Goal: Information Seeking & Learning: Learn about a topic

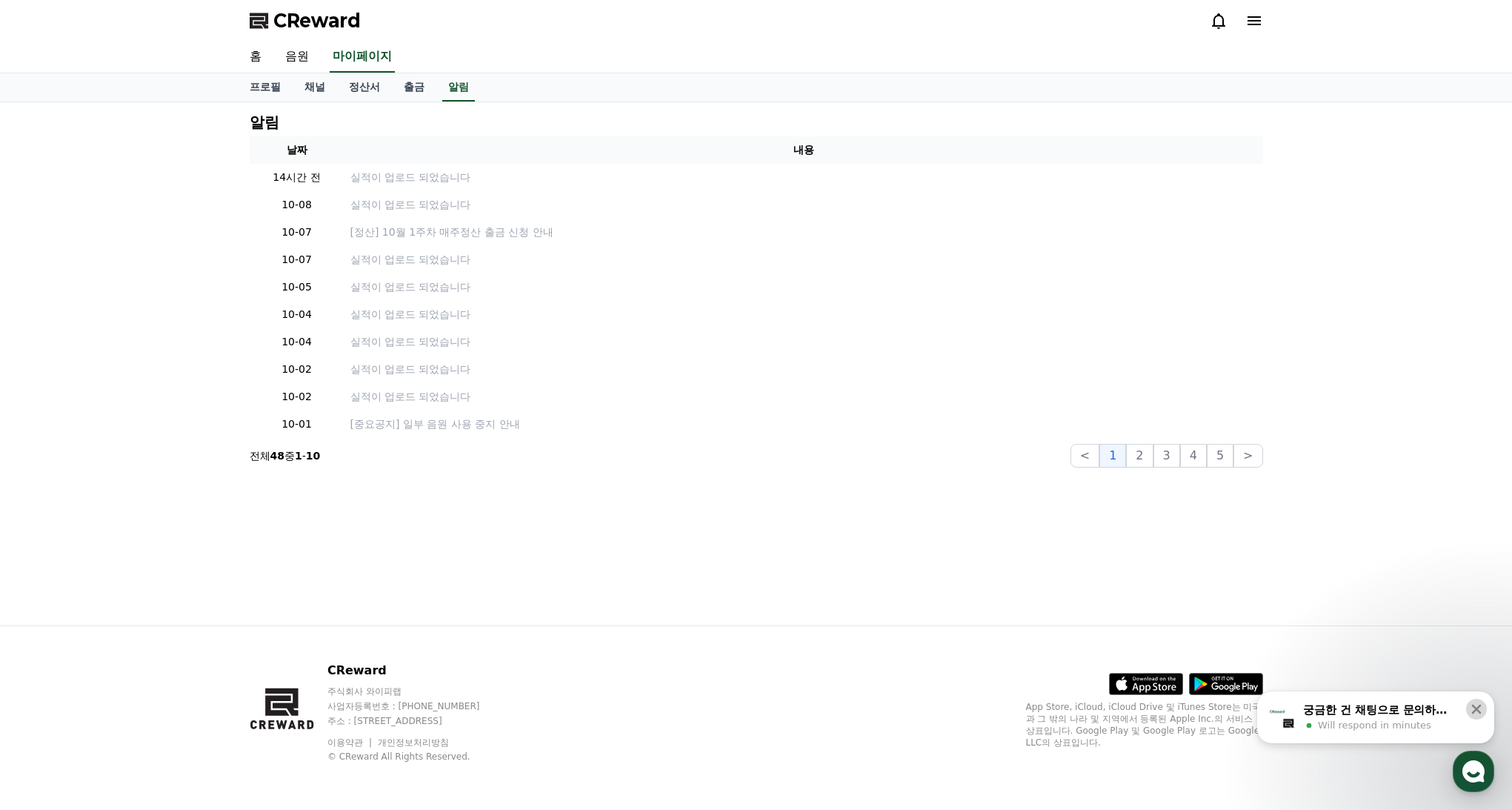
click at [1485, 703] on button at bounding box center [1476, 709] width 20 height 20
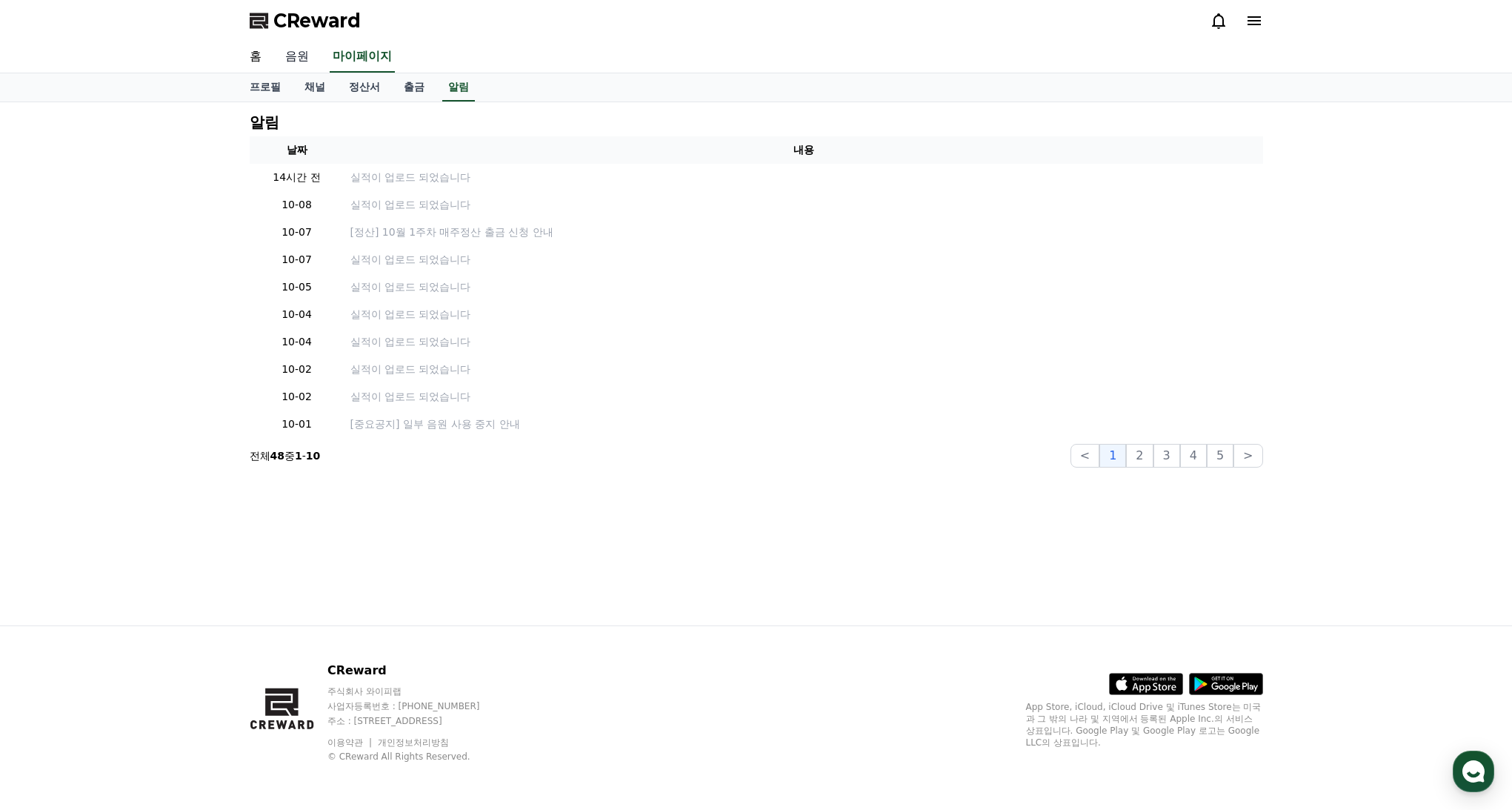
click at [281, 58] on link "음원" at bounding box center [297, 57] width 48 height 31
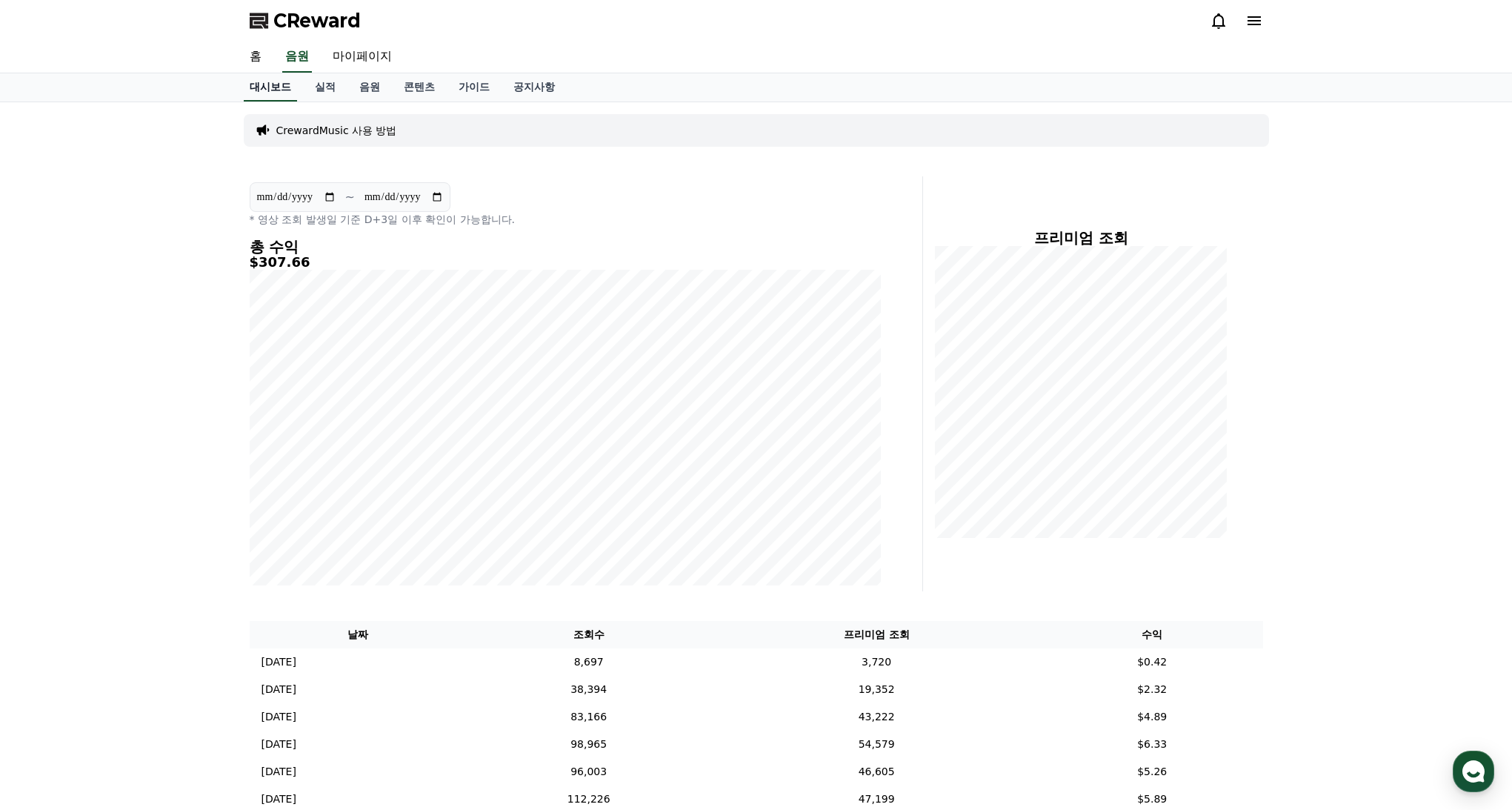
click at [272, 80] on link "대시보드" at bounding box center [270, 87] width 54 height 28
click at [324, 90] on link "실적" at bounding box center [325, 87] width 45 height 28
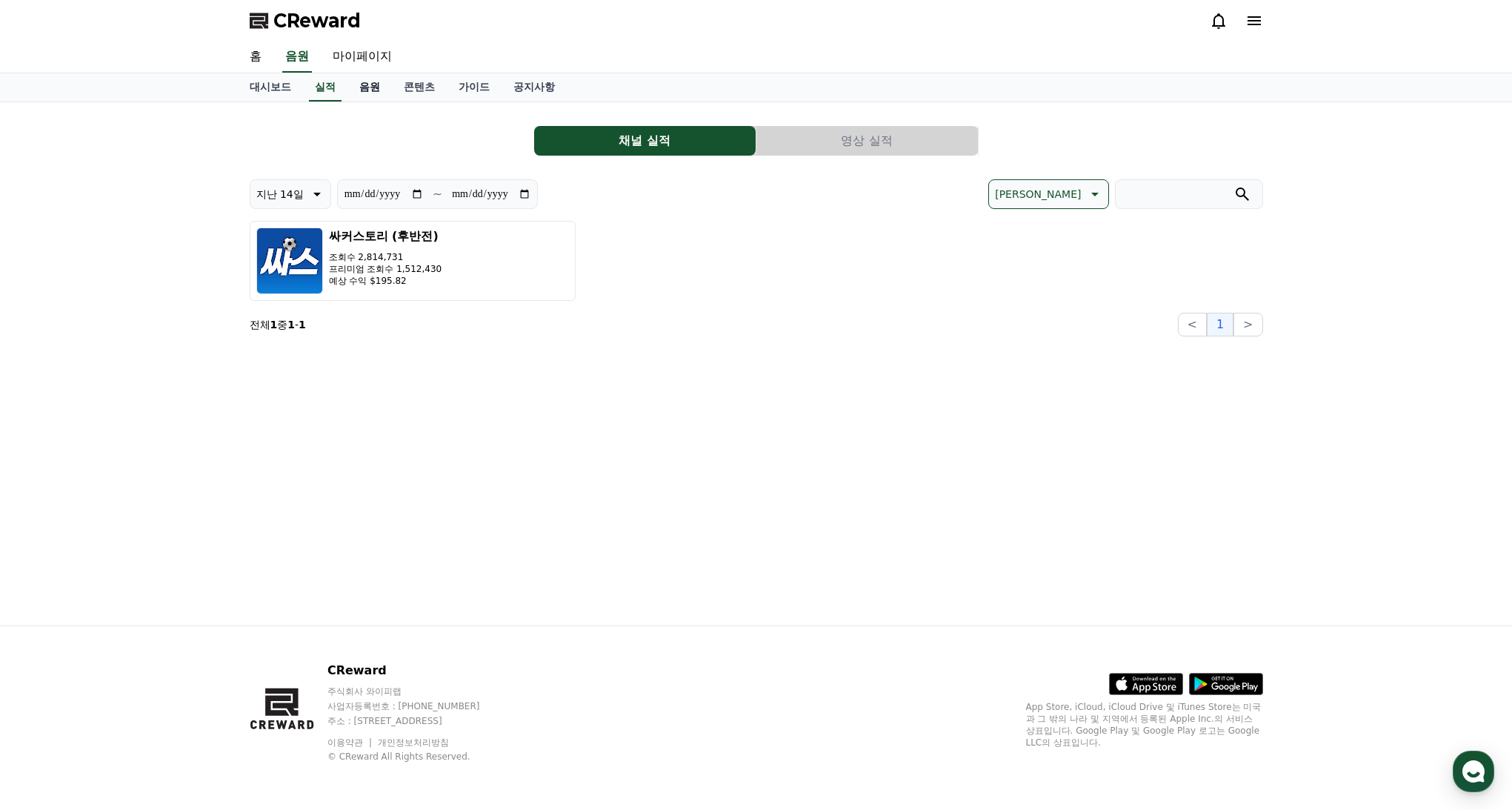
click at [356, 91] on link "음원" at bounding box center [369, 87] width 45 height 28
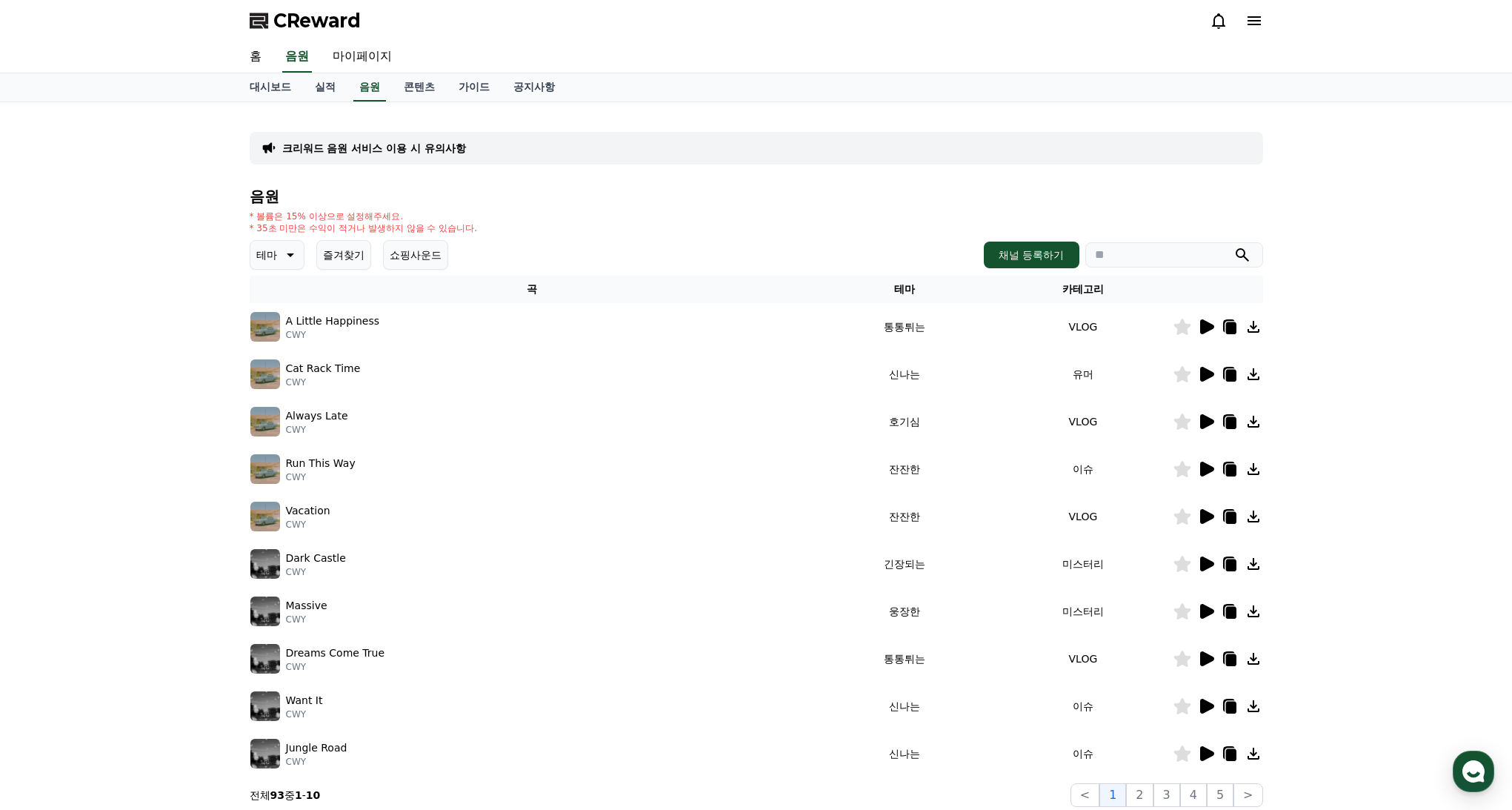
click at [1200, 335] on td at bounding box center [1218, 326] width 91 height 48
click at [1207, 335] on icon at bounding box center [1206, 327] width 18 height 18
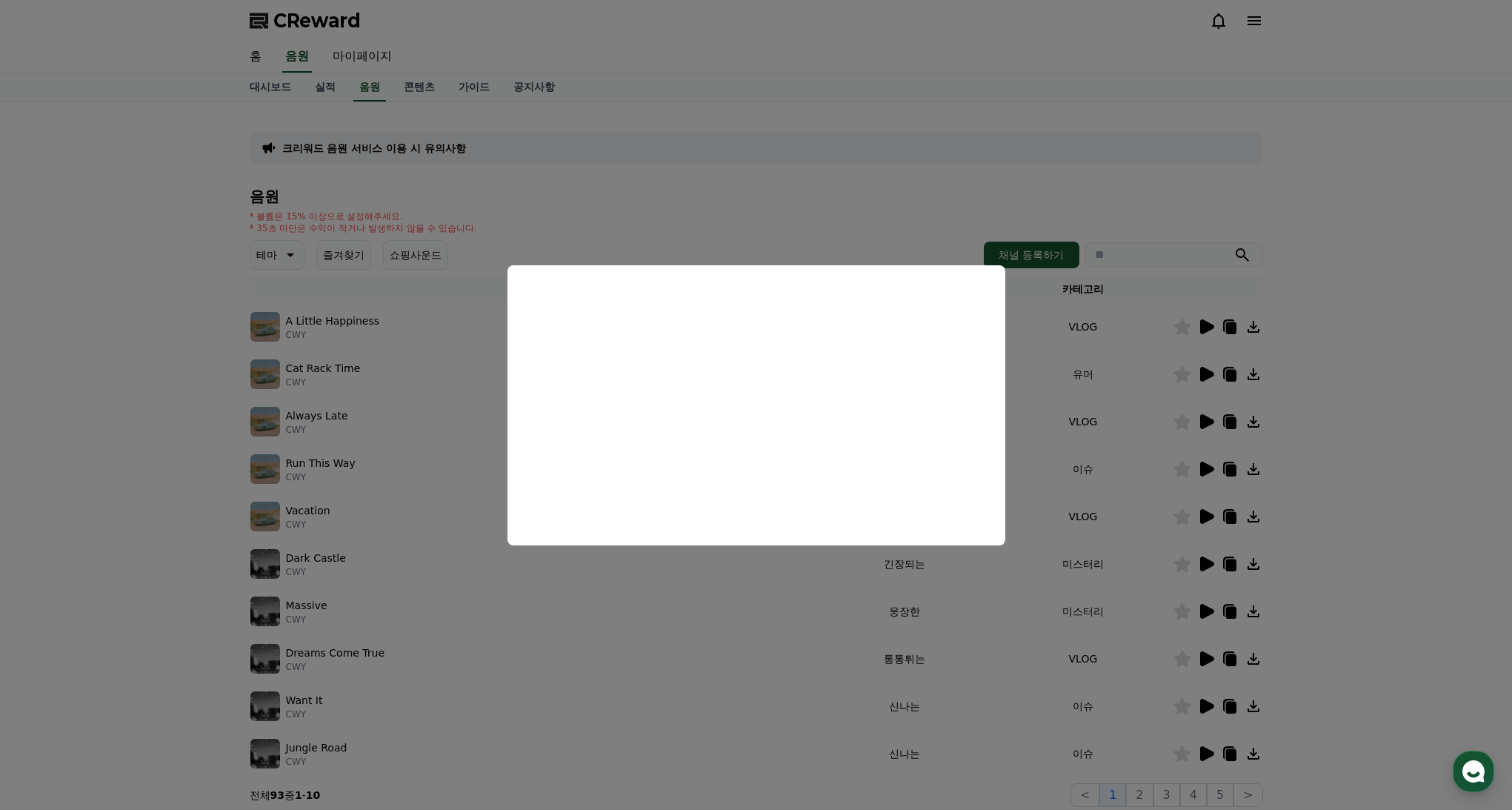
click at [1198, 371] on button "close modal" at bounding box center [756, 405] width 1512 height 810
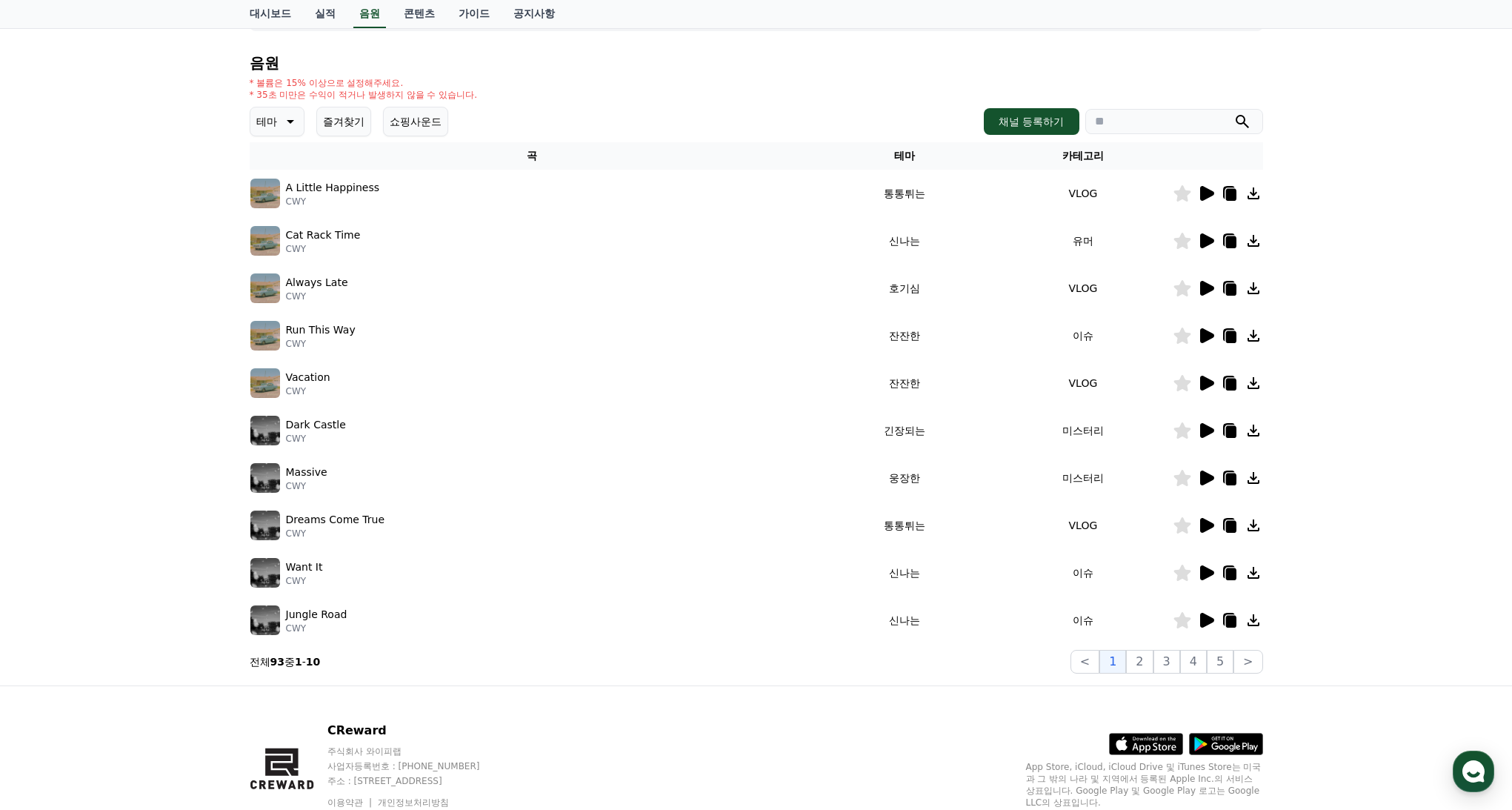
scroll to position [138, 0]
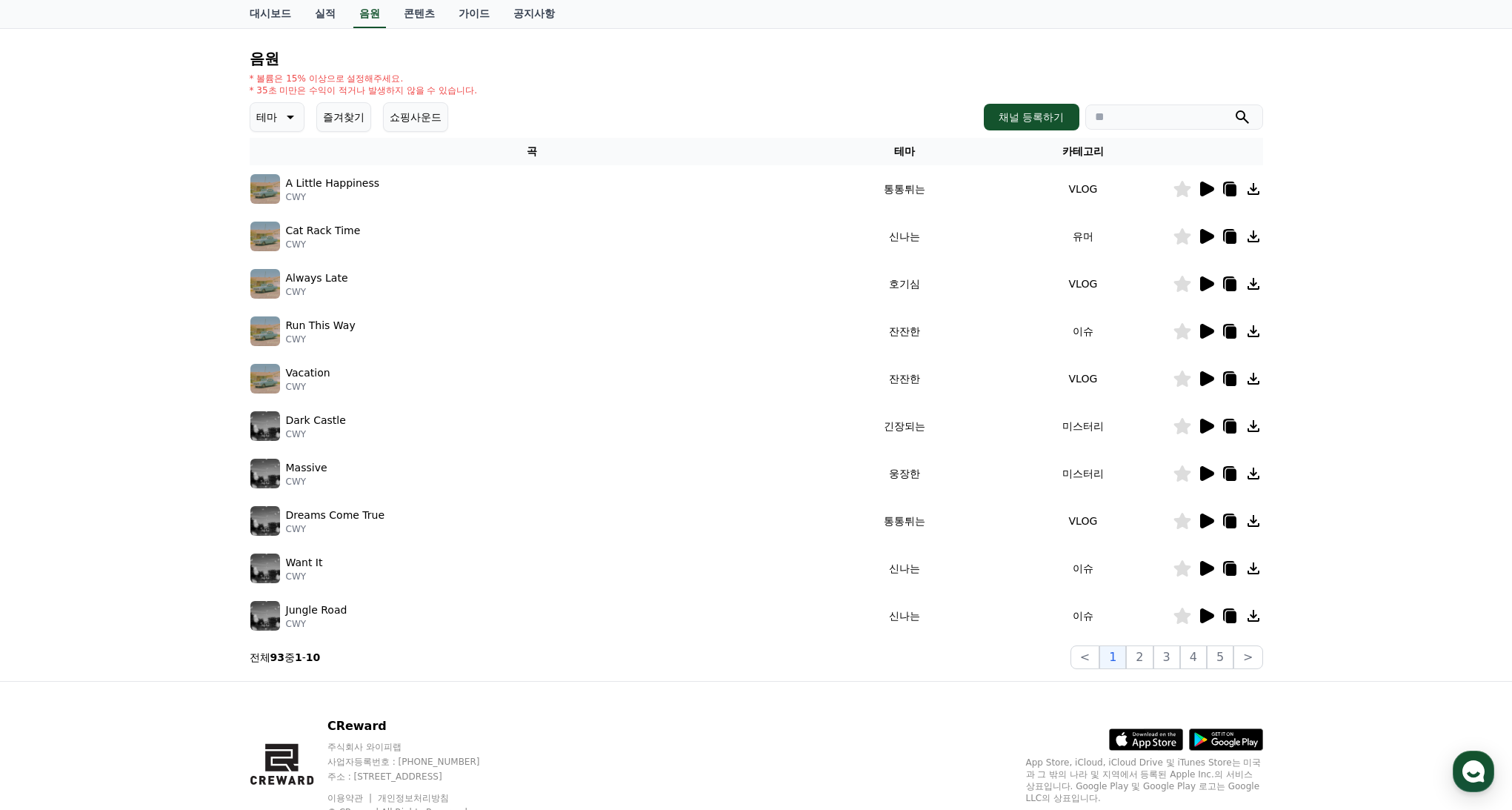
click at [1211, 611] on icon at bounding box center [1206, 616] width 18 height 18
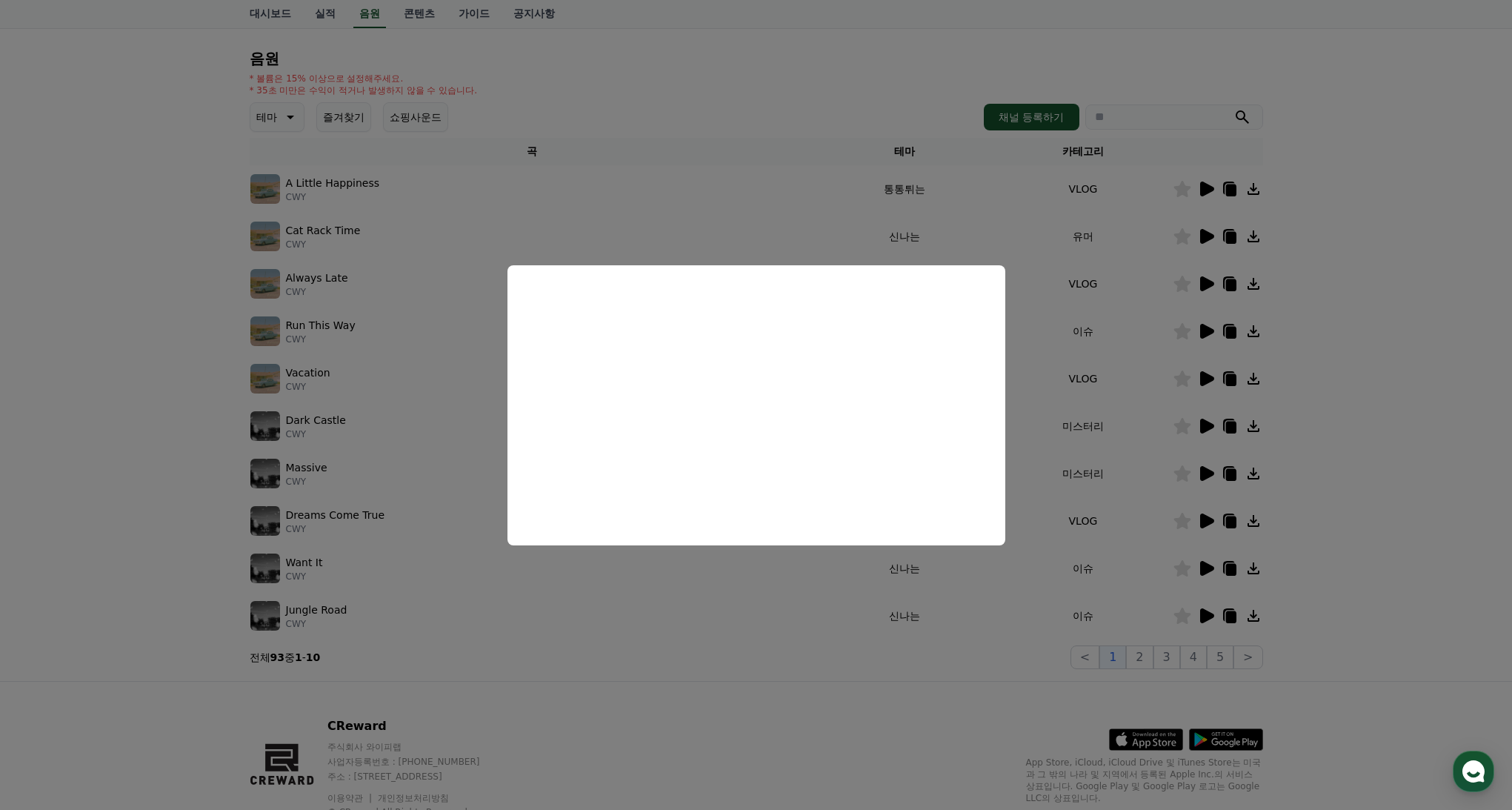
click at [1128, 535] on button "close modal" at bounding box center [756, 405] width 1512 height 810
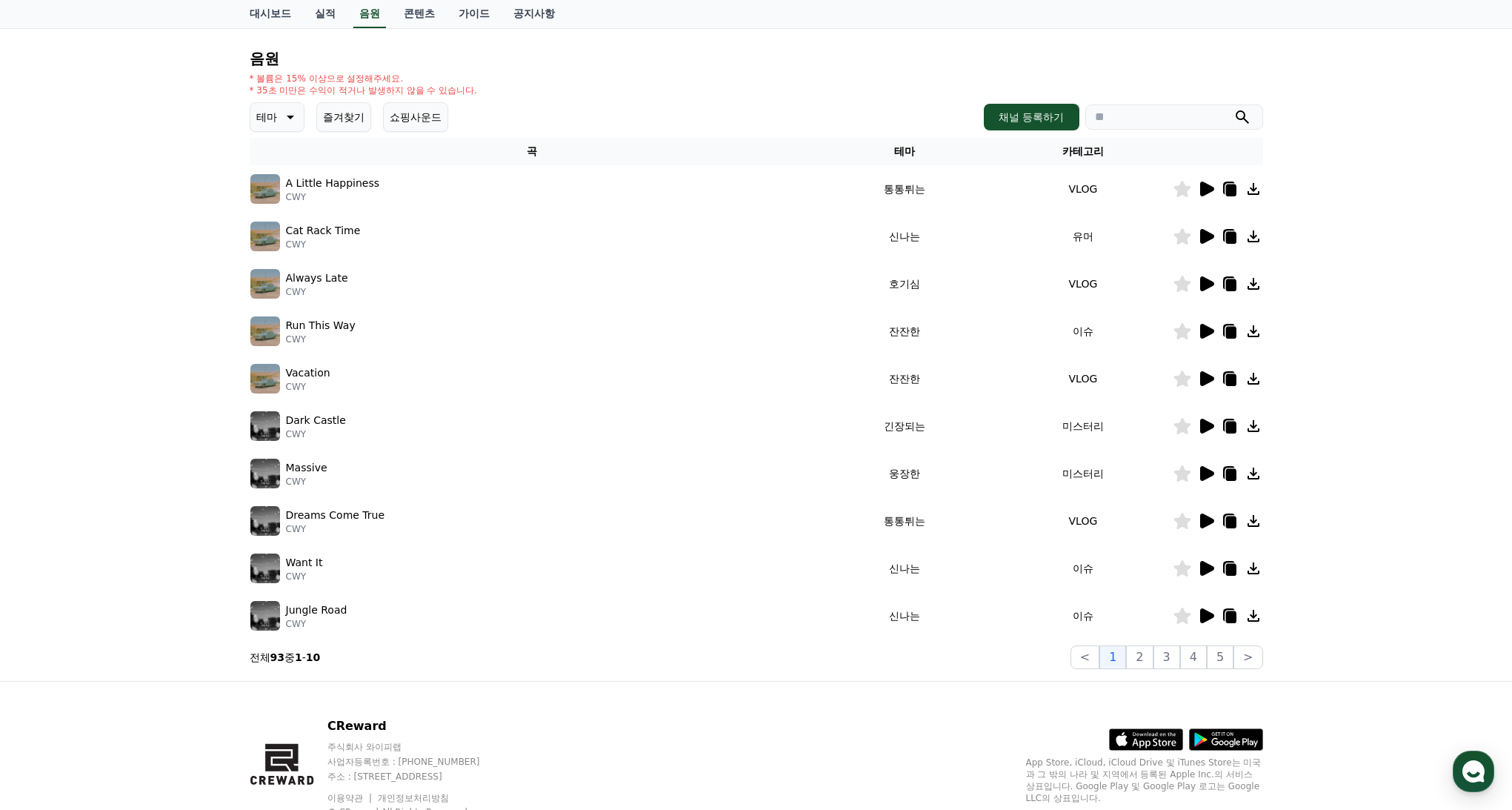
scroll to position [0, 0]
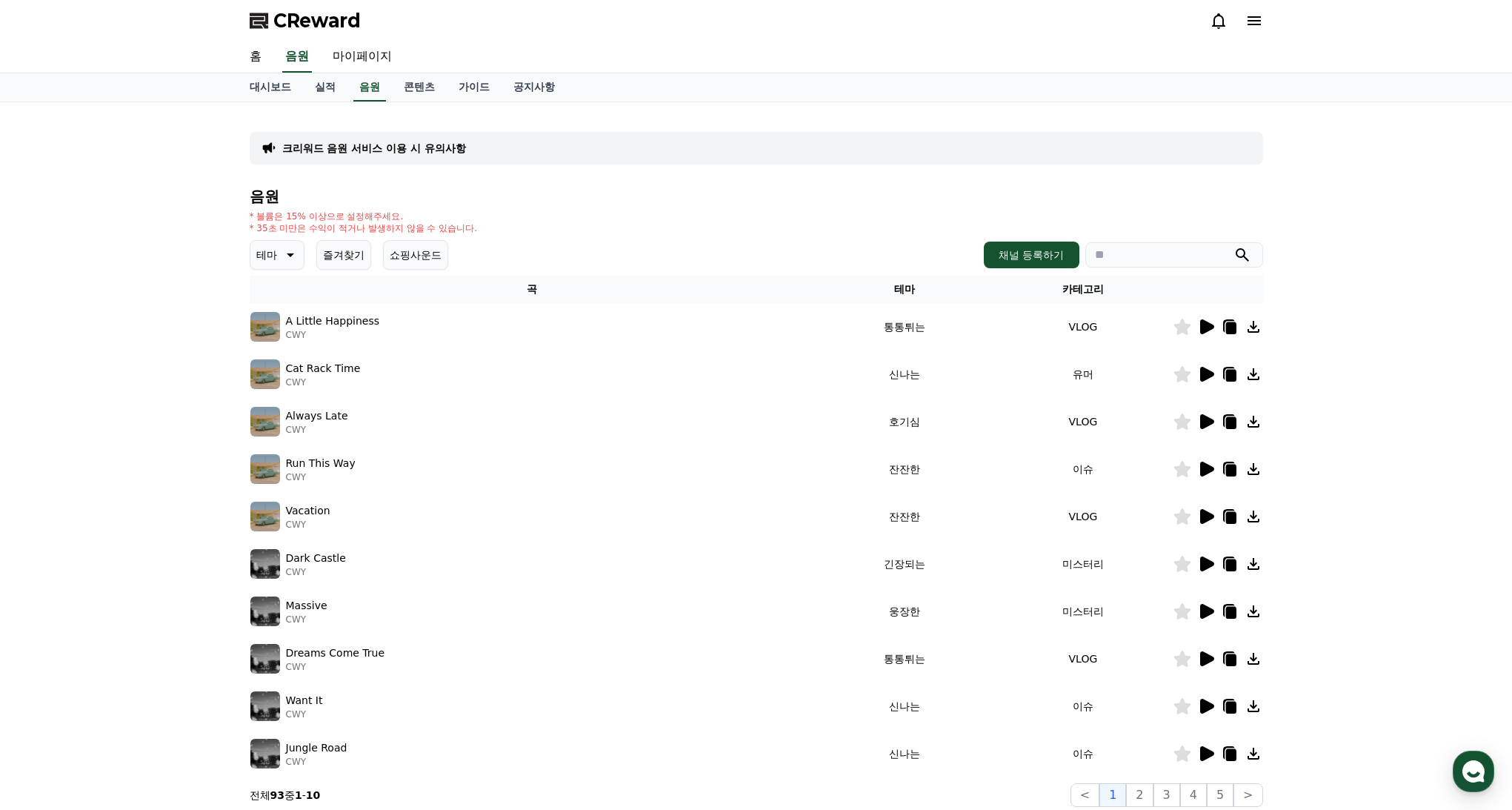
click at [280, 253] on icon at bounding box center [289, 255] width 18 height 18
click at [288, 325] on button "환상적인" at bounding box center [279, 332] width 54 height 32
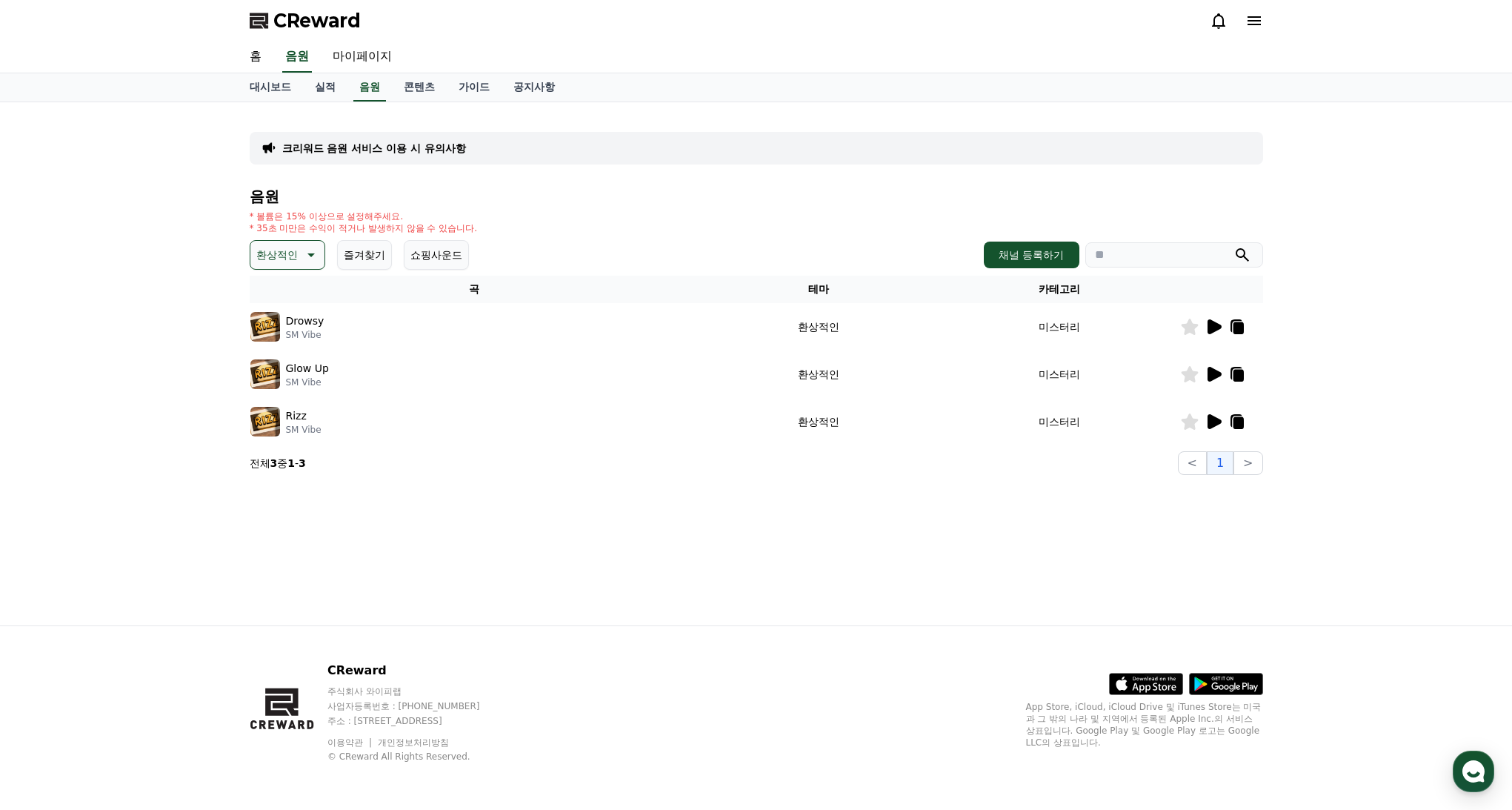
click at [1209, 329] on icon at bounding box center [1214, 327] width 14 height 15
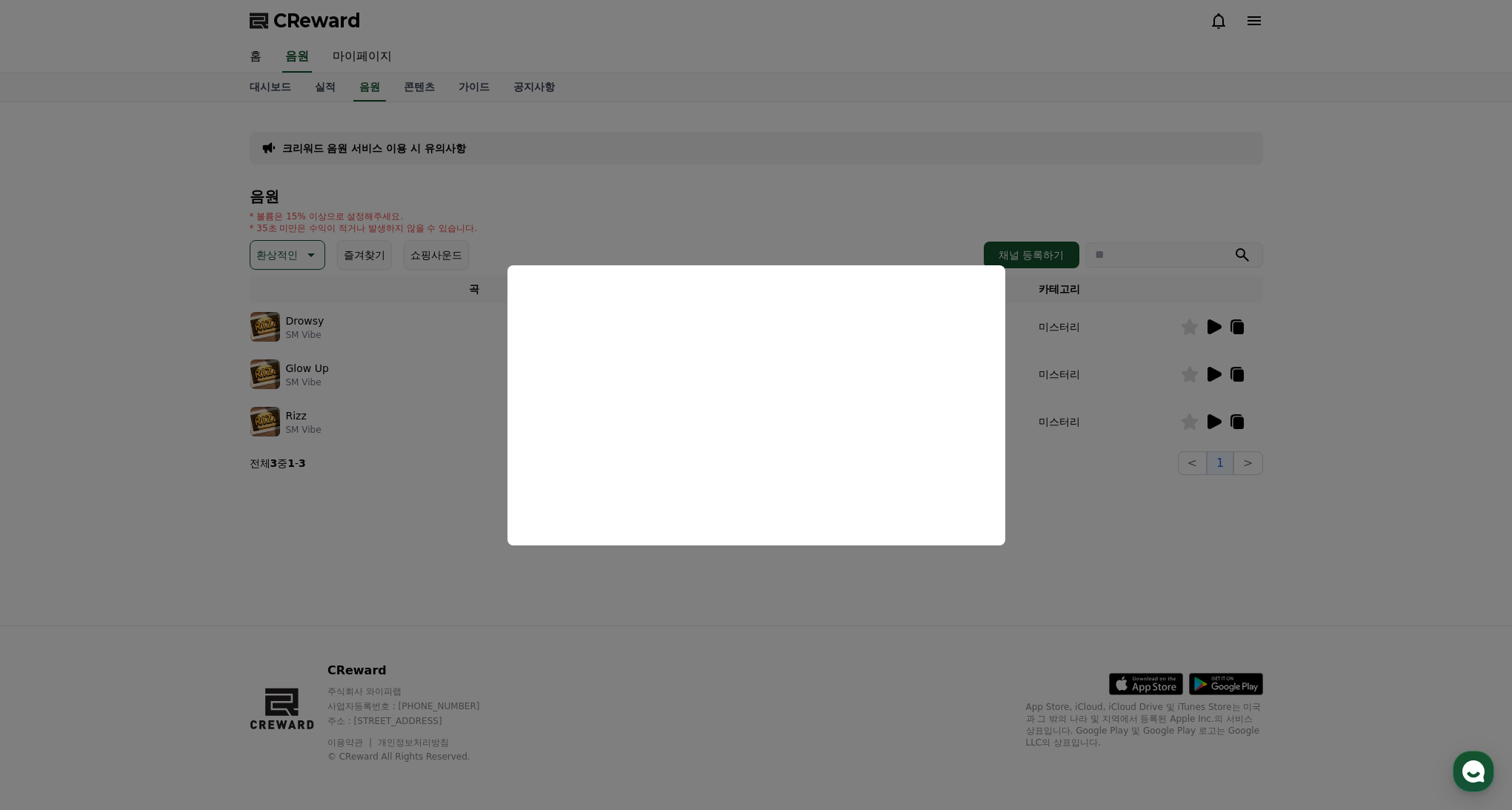
click at [295, 261] on button "close modal" at bounding box center [756, 405] width 1512 height 810
click at [301, 258] on icon at bounding box center [310, 255] width 18 height 18
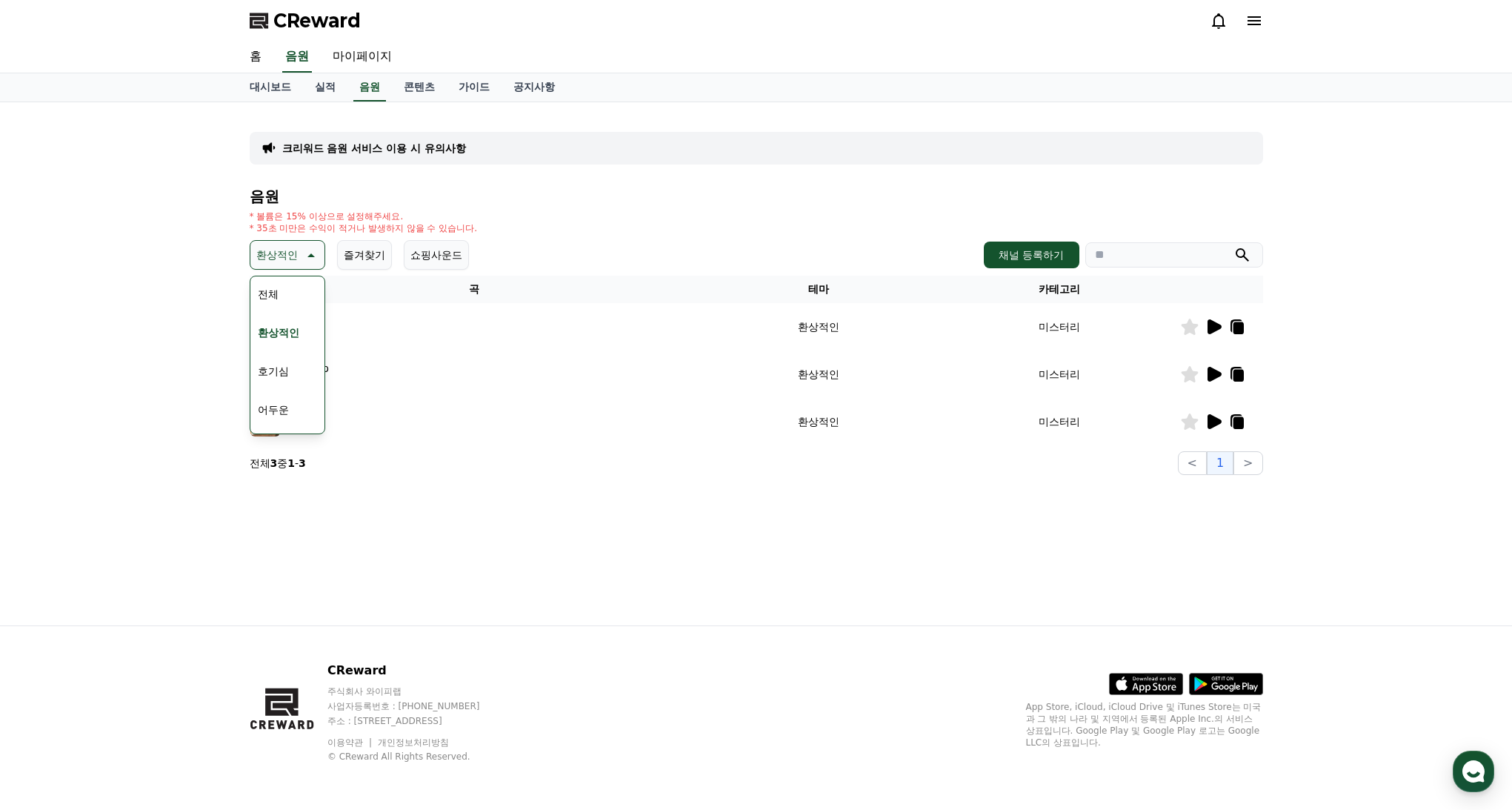
click at [283, 400] on button "어두운" at bounding box center [273, 410] width 43 height 32
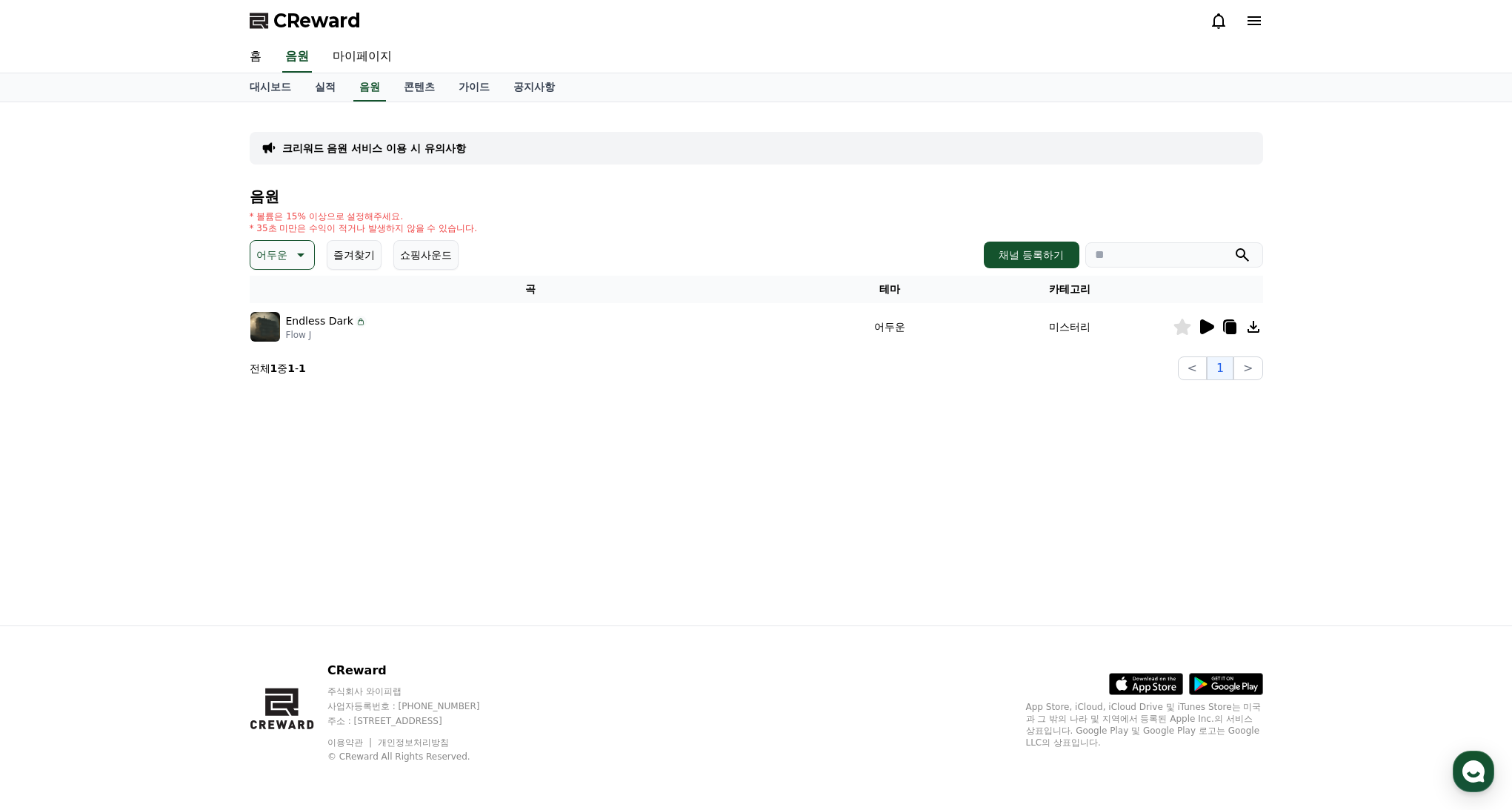
click at [1208, 322] on icon at bounding box center [1206, 327] width 18 height 18
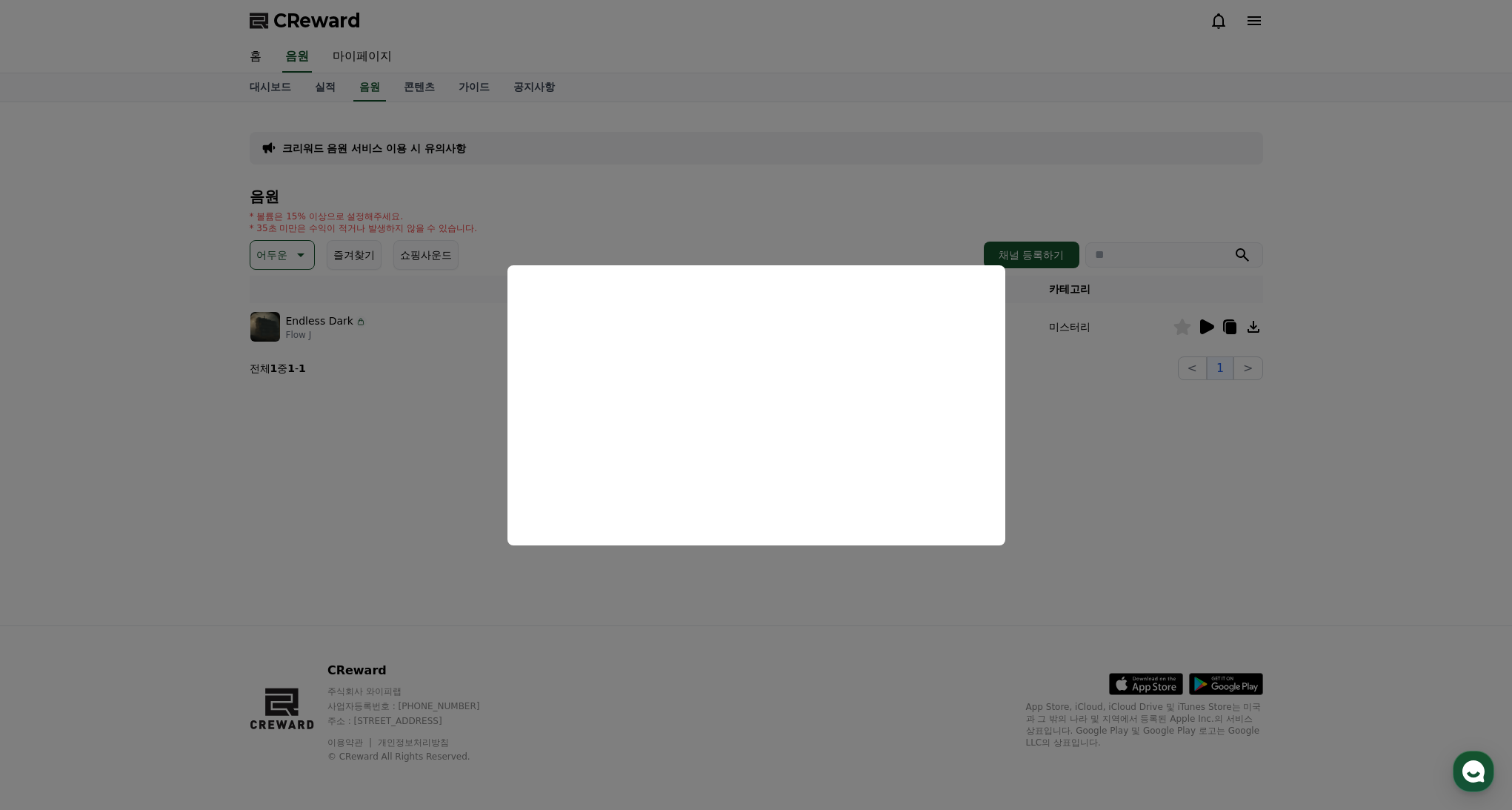
click at [296, 261] on button "close modal" at bounding box center [756, 405] width 1512 height 810
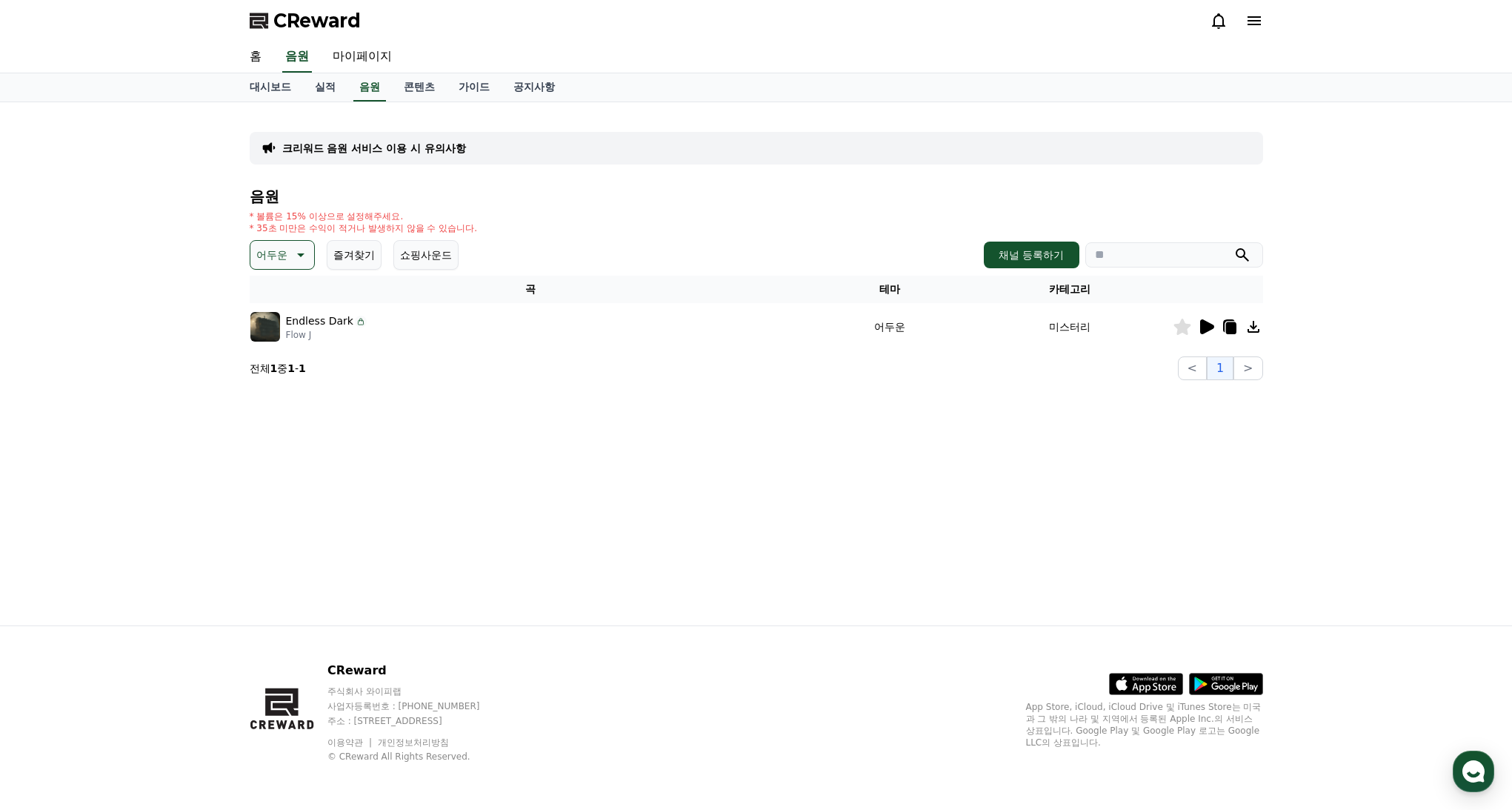
click at [291, 255] on icon at bounding box center [300, 255] width 18 height 18
click at [282, 385] on button "웅장한" at bounding box center [273, 394] width 43 height 32
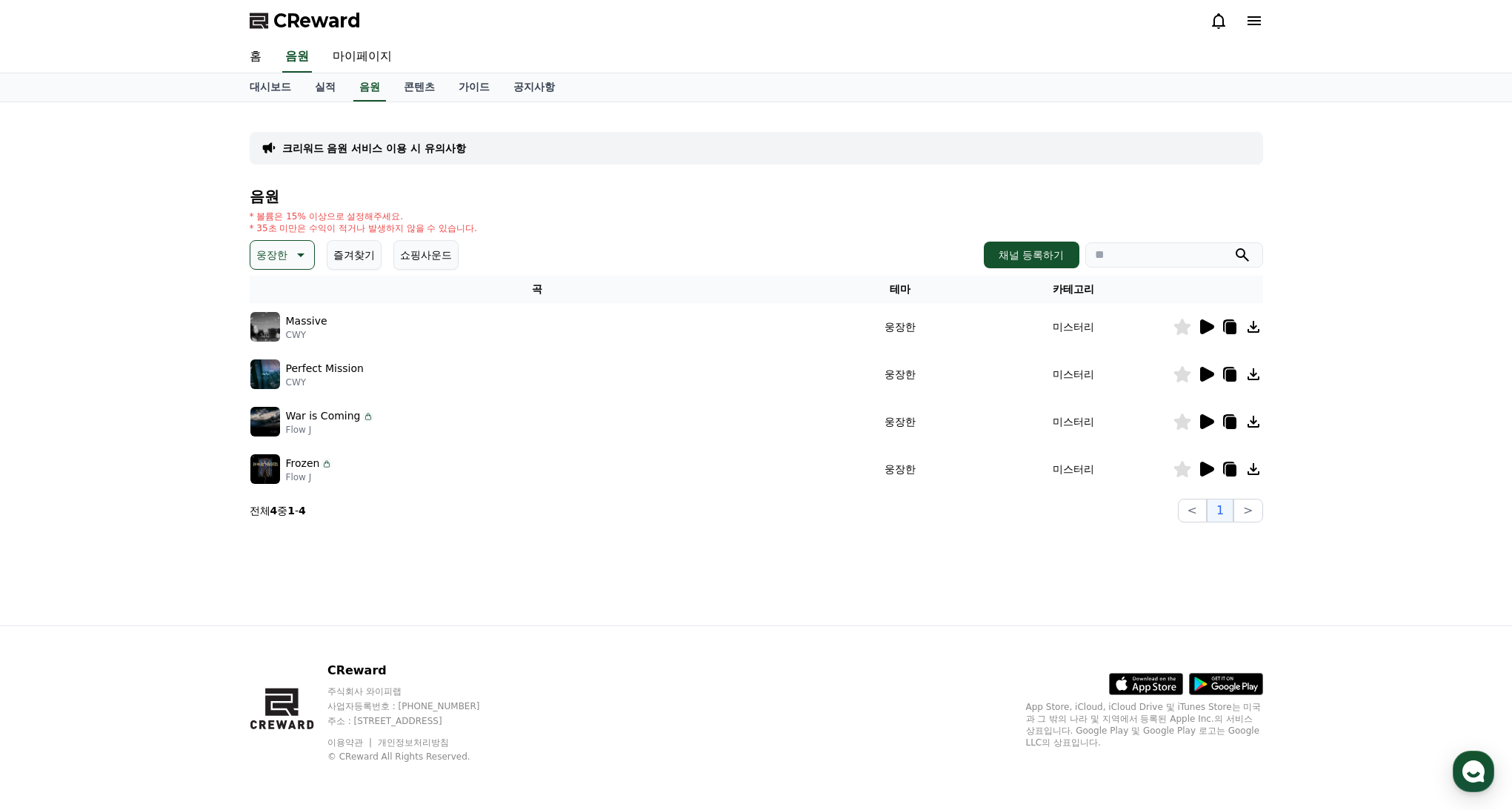
click at [1206, 324] on icon at bounding box center [1207, 327] width 14 height 15
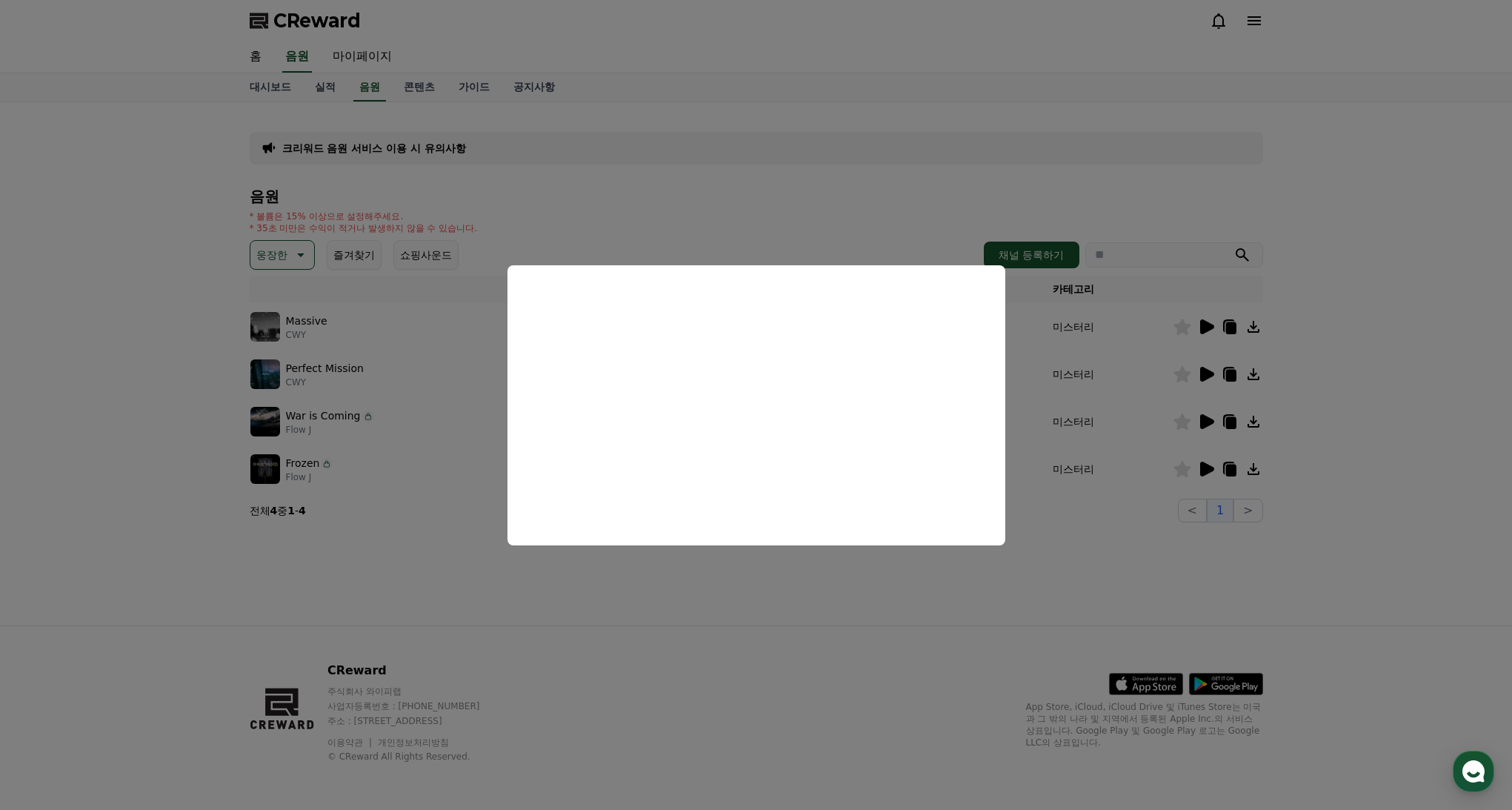
click at [1217, 371] on button "close modal" at bounding box center [756, 405] width 1512 height 810
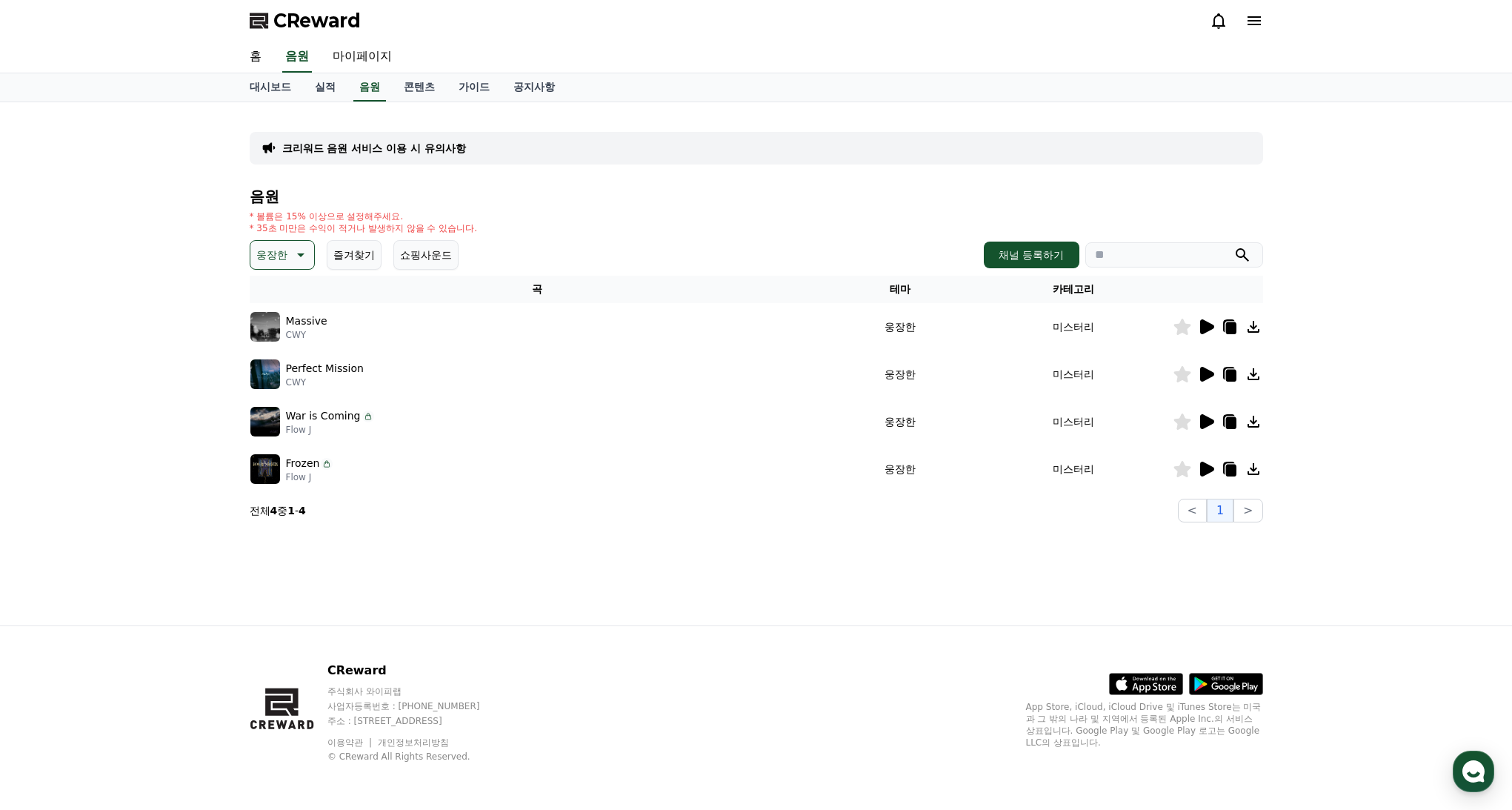
click at [1208, 373] on icon at bounding box center [1207, 375] width 14 height 15
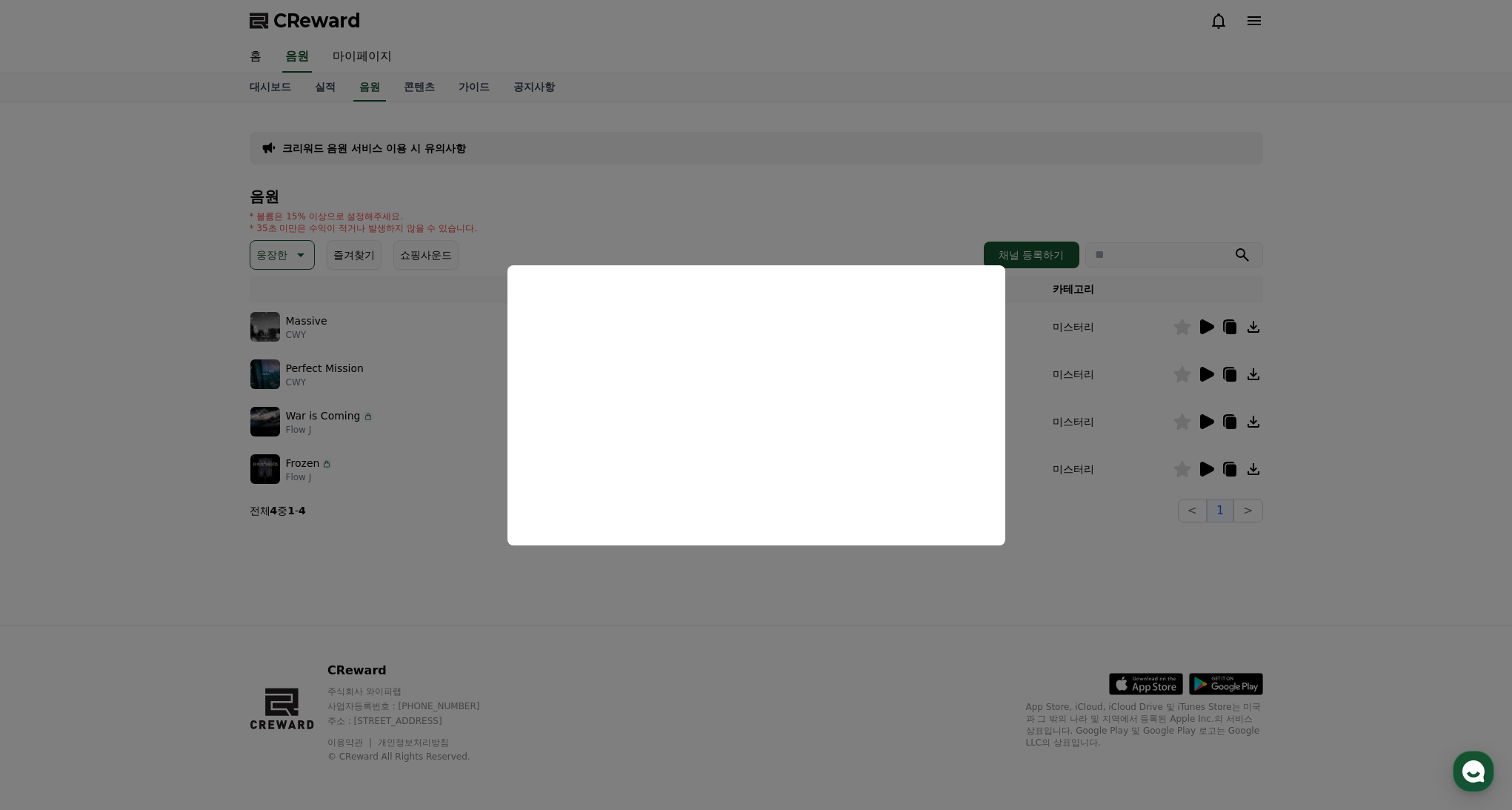
click at [1206, 421] on button "close modal" at bounding box center [756, 405] width 1512 height 810
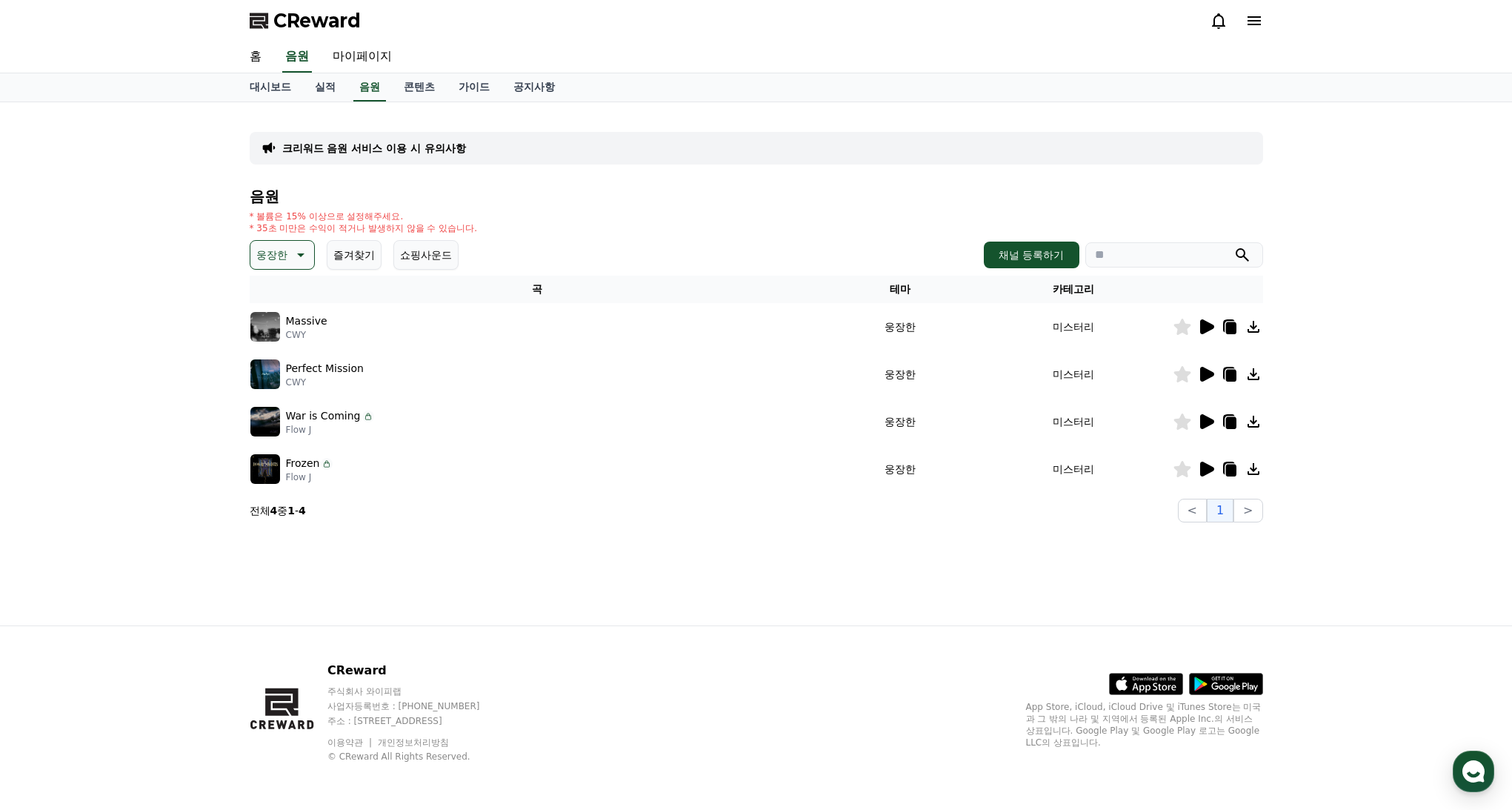
click at [1205, 418] on icon at bounding box center [1207, 422] width 14 height 15
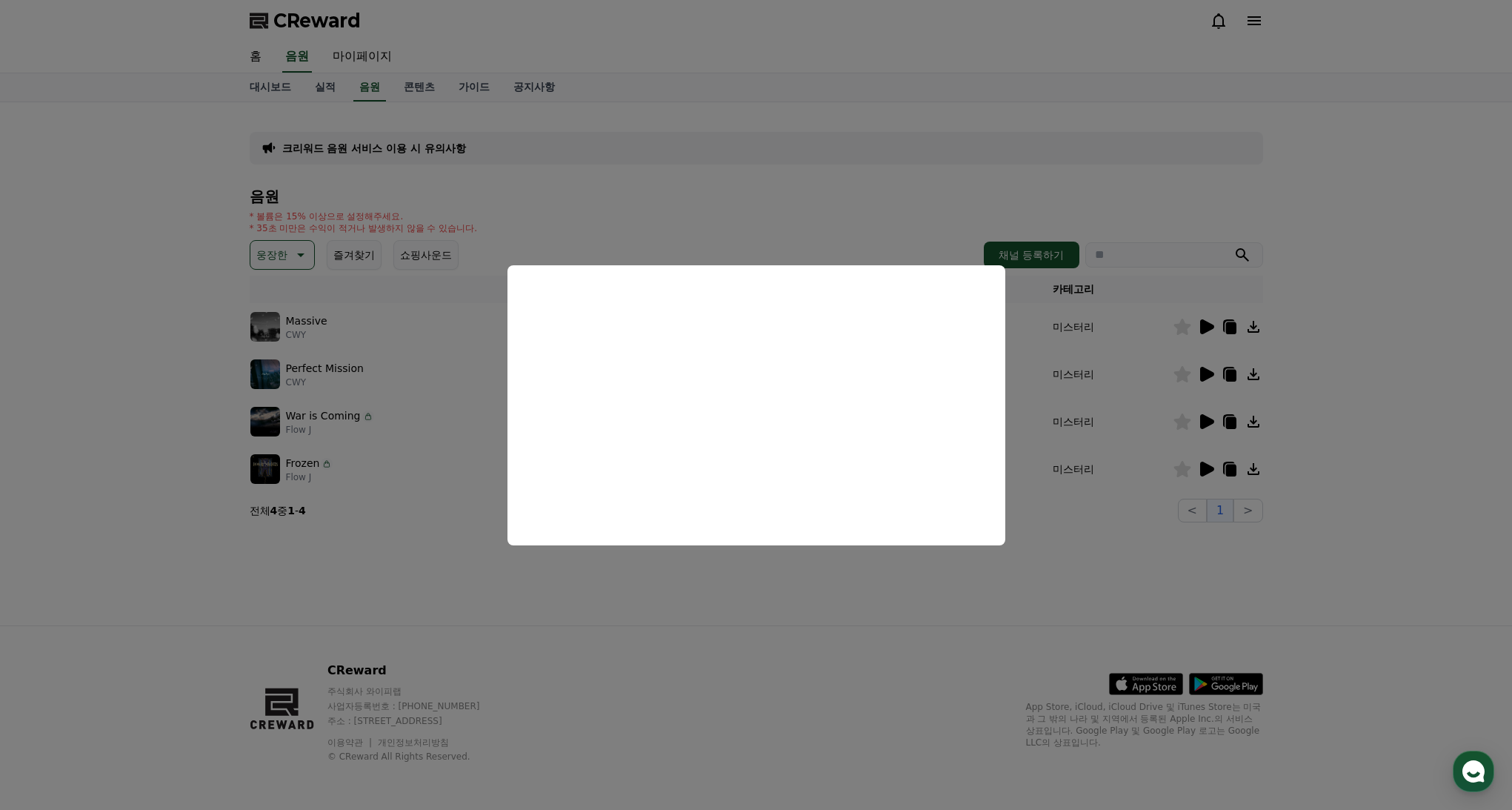
click at [1202, 467] on button "close modal" at bounding box center [756, 405] width 1512 height 810
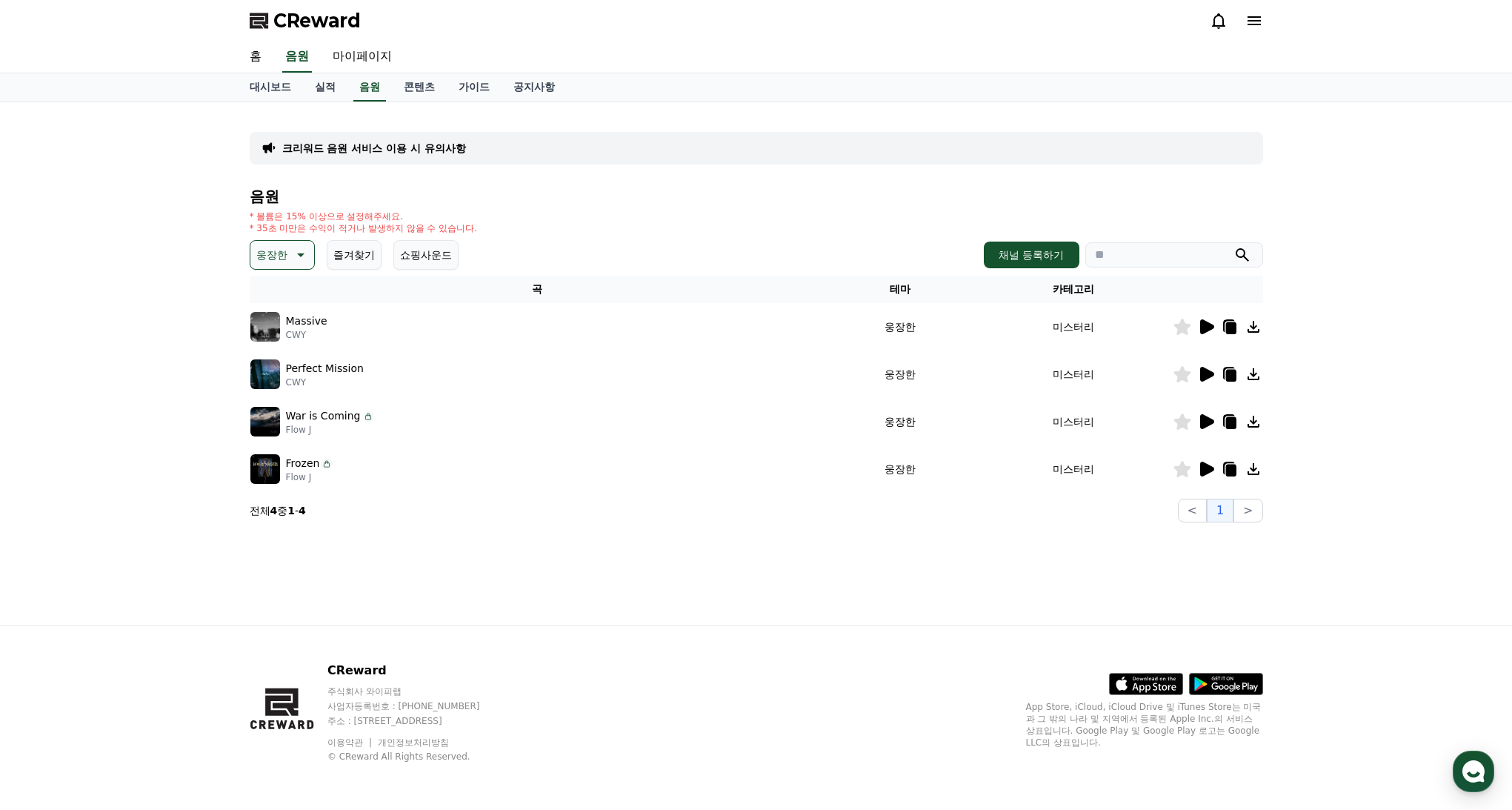
click at [1203, 465] on icon at bounding box center [1207, 469] width 14 height 15
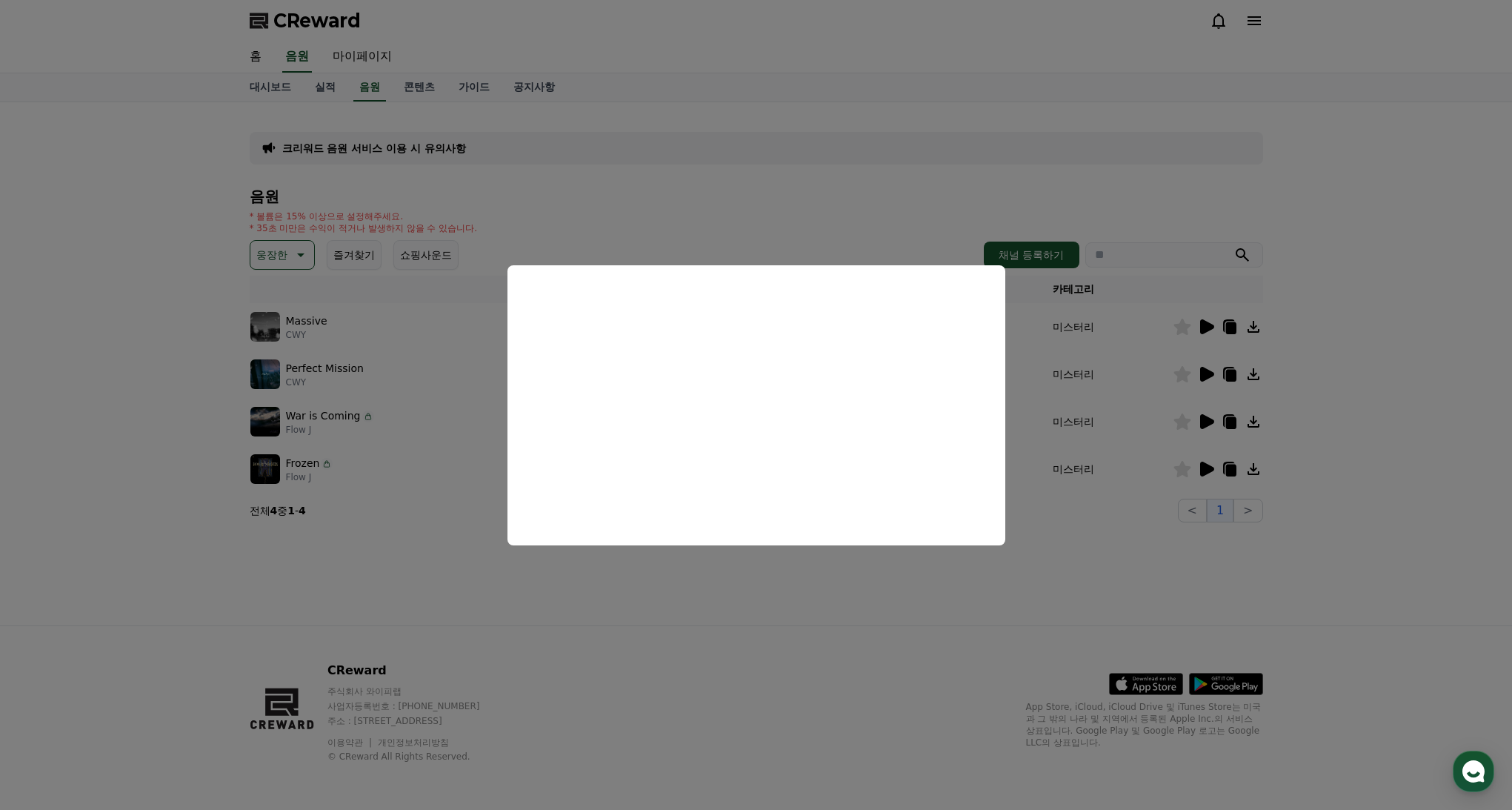
click at [1012, 103] on button "close modal" at bounding box center [756, 405] width 1512 height 810
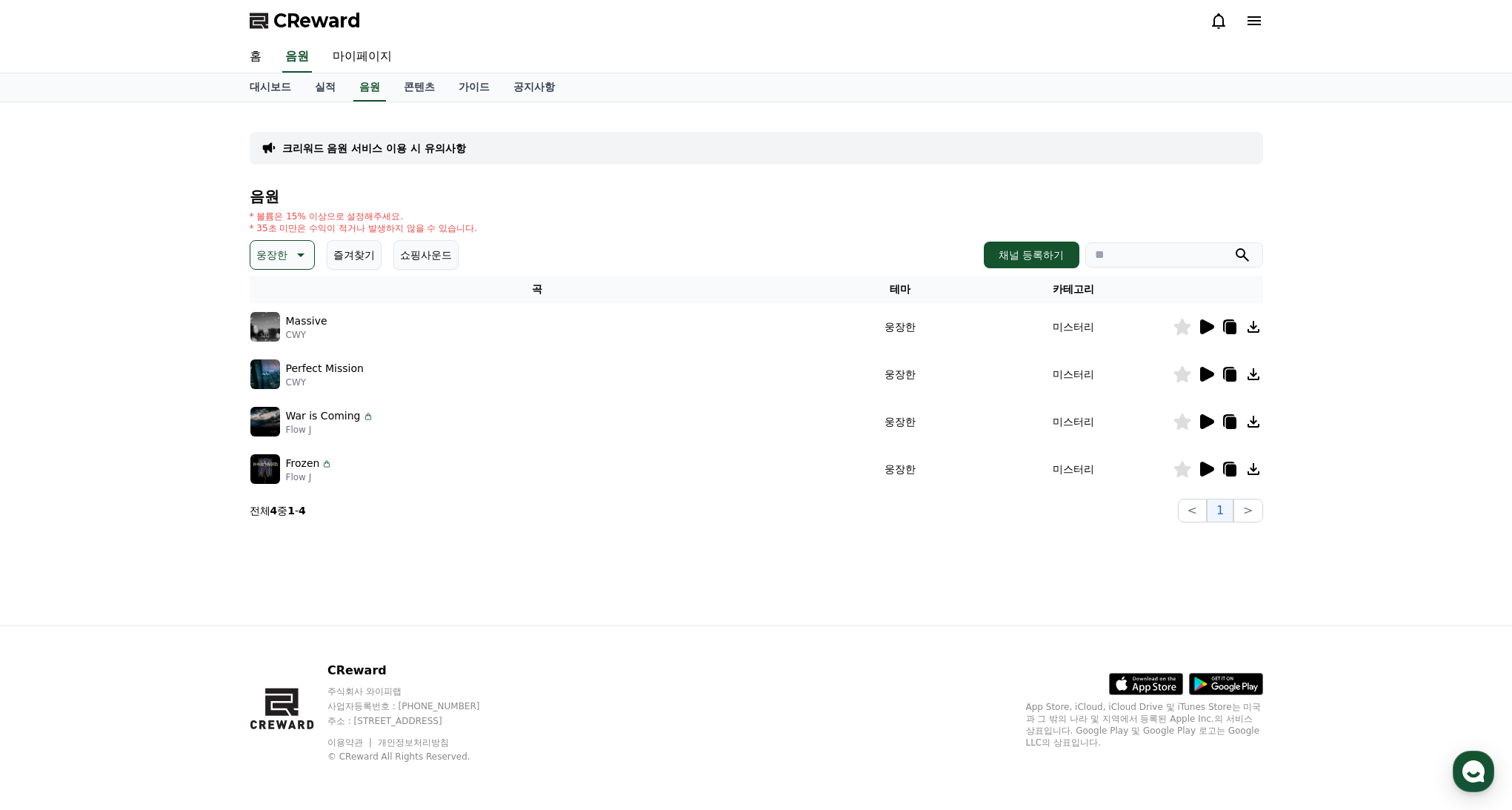
click at [368, 254] on button "즐겨찾기" at bounding box center [354, 255] width 55 height 29
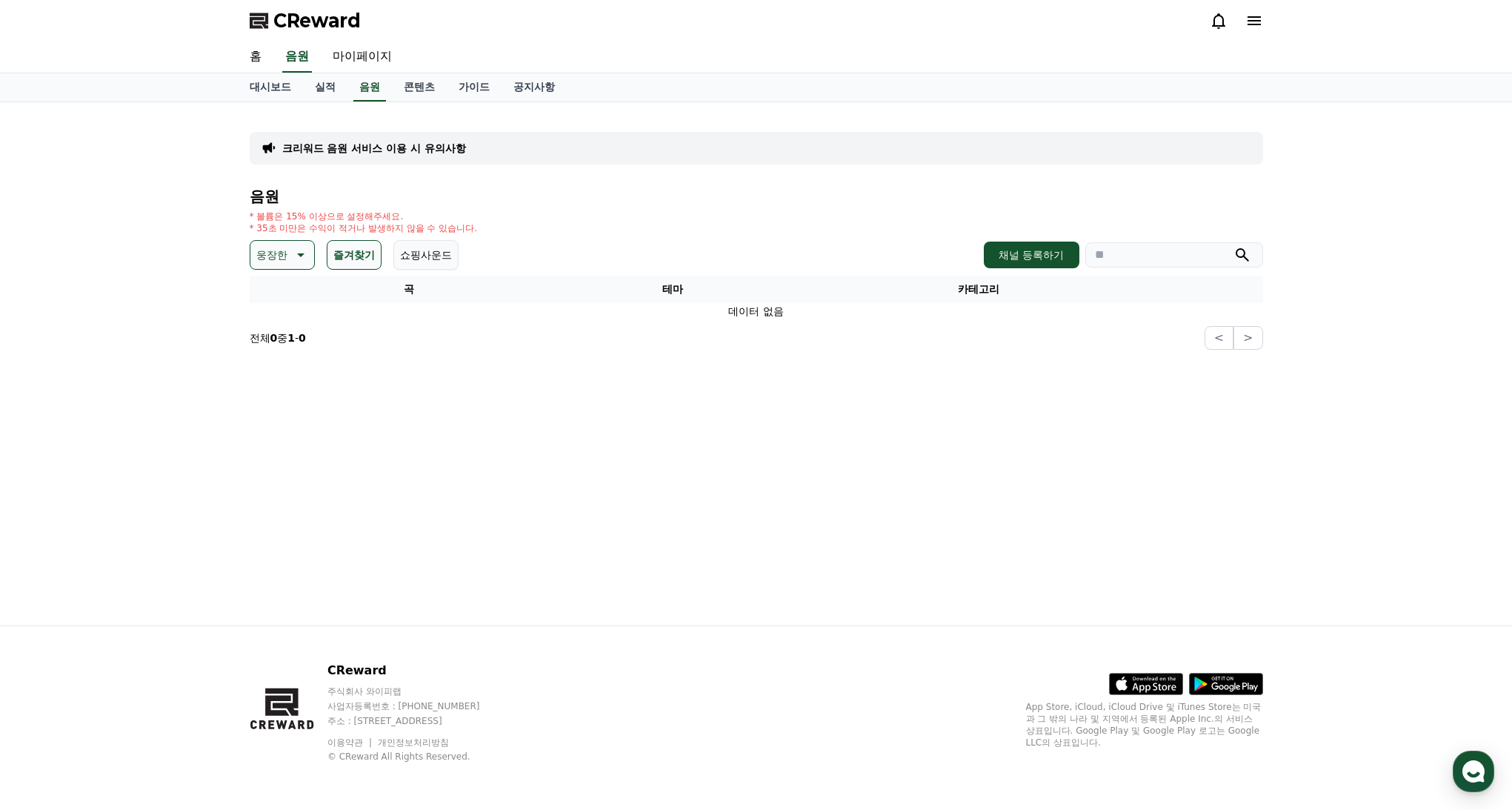
click at [400, 261] on button "쇼핑사운드" at bounding box center [426, 255] width 65 height 29
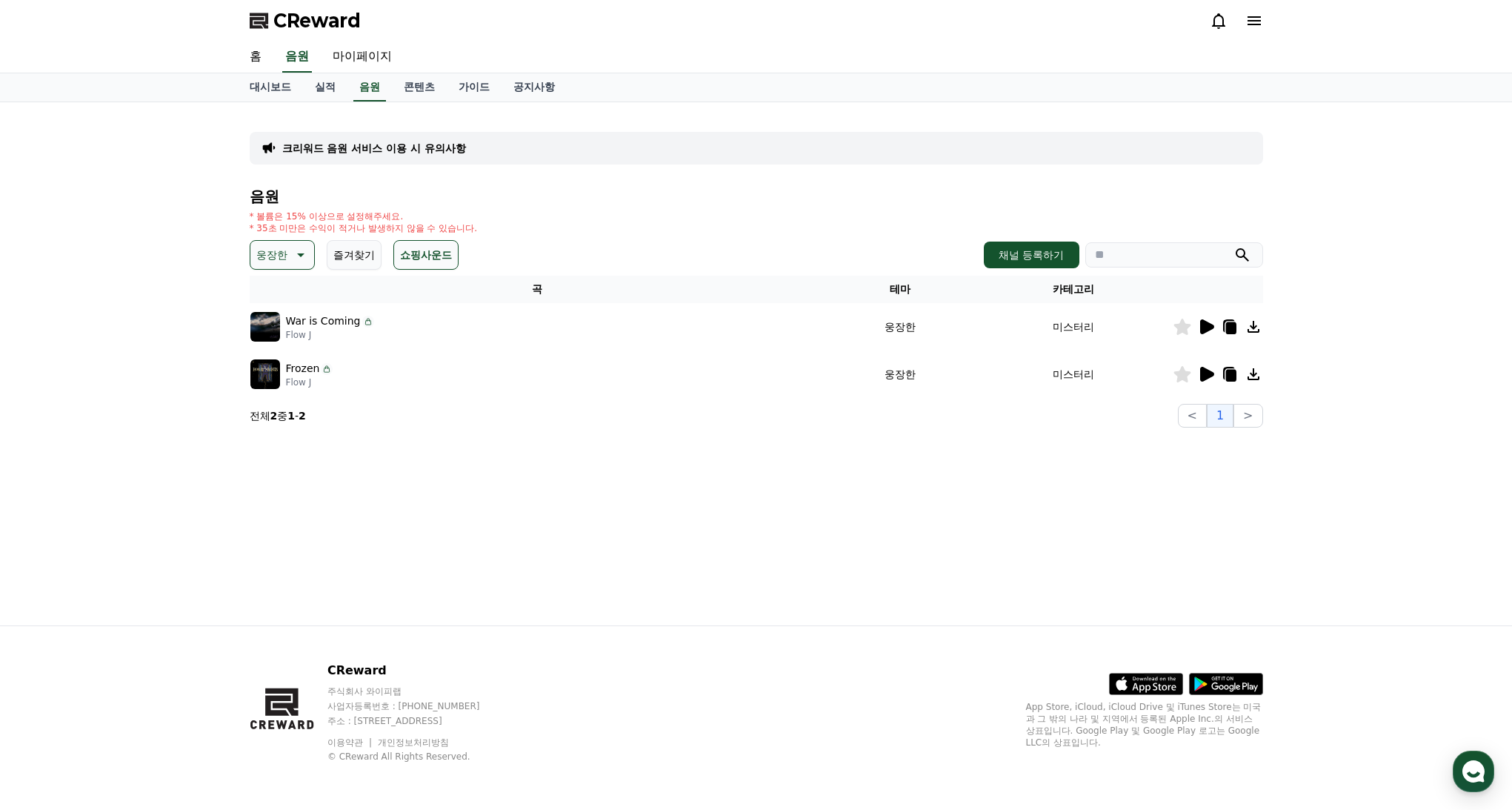
click at [298, 261] on icon at bounding box center [300, 255] width 18 height 18
click at [281, 376] on button "긴장되는" at bounding box center [279, 377] width 54 height 32
click at [1208, 331] on icon at bounding box center [1206, 327] width 18 height 18
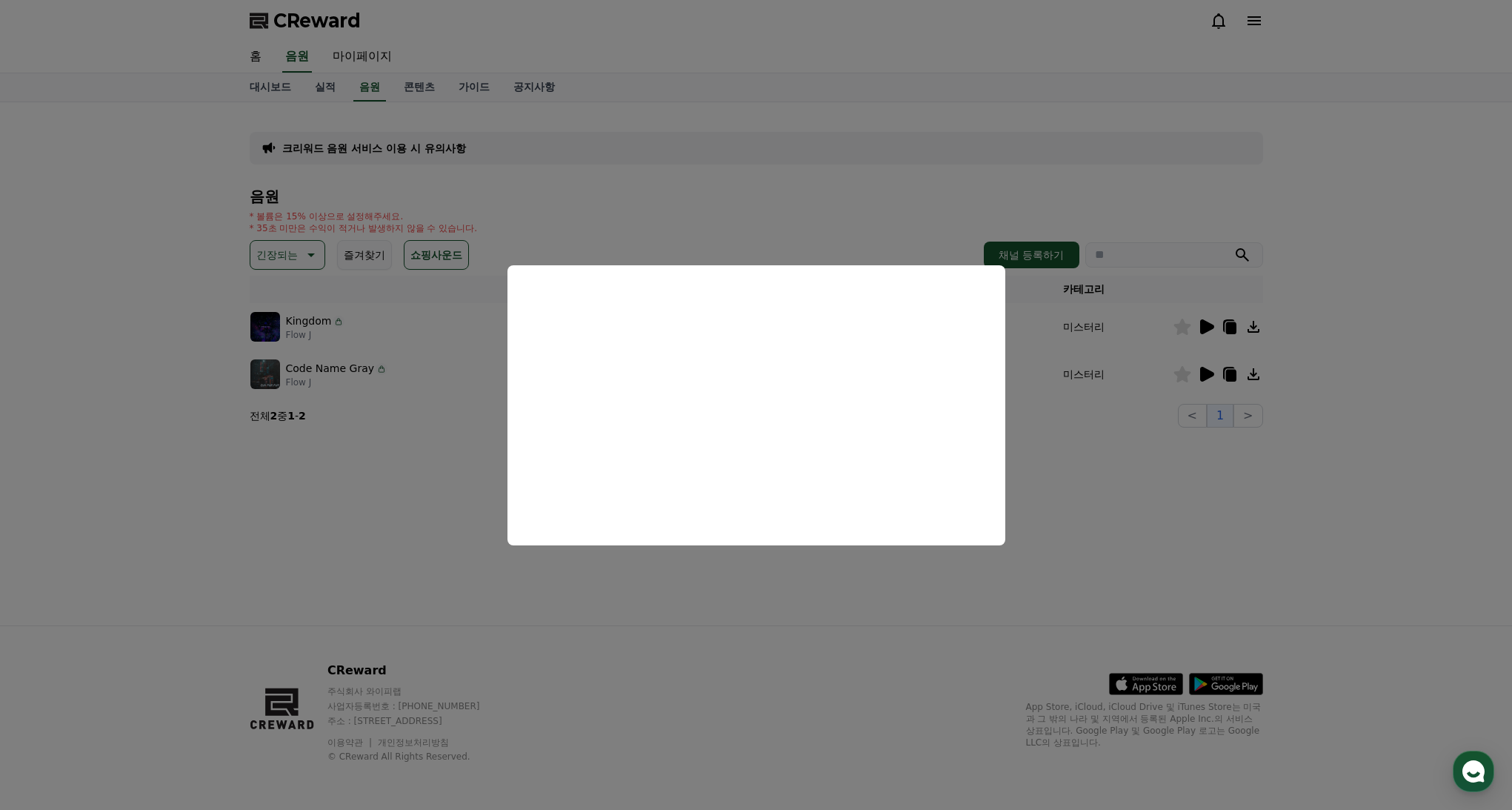
click at [1212, 376] on button "close modal" at bounding box center [756, 405] width 1512 height 810
click at [1211, 373] on icon at bounding box center [1207, 375] width 14 height 15
click at [356, 309] on button "close modal" at bounding box center [756, 405] width 1512 height 810
click at [280, 252] on p "긴장되는" at bounding box center [276, 255] width 42 height 20
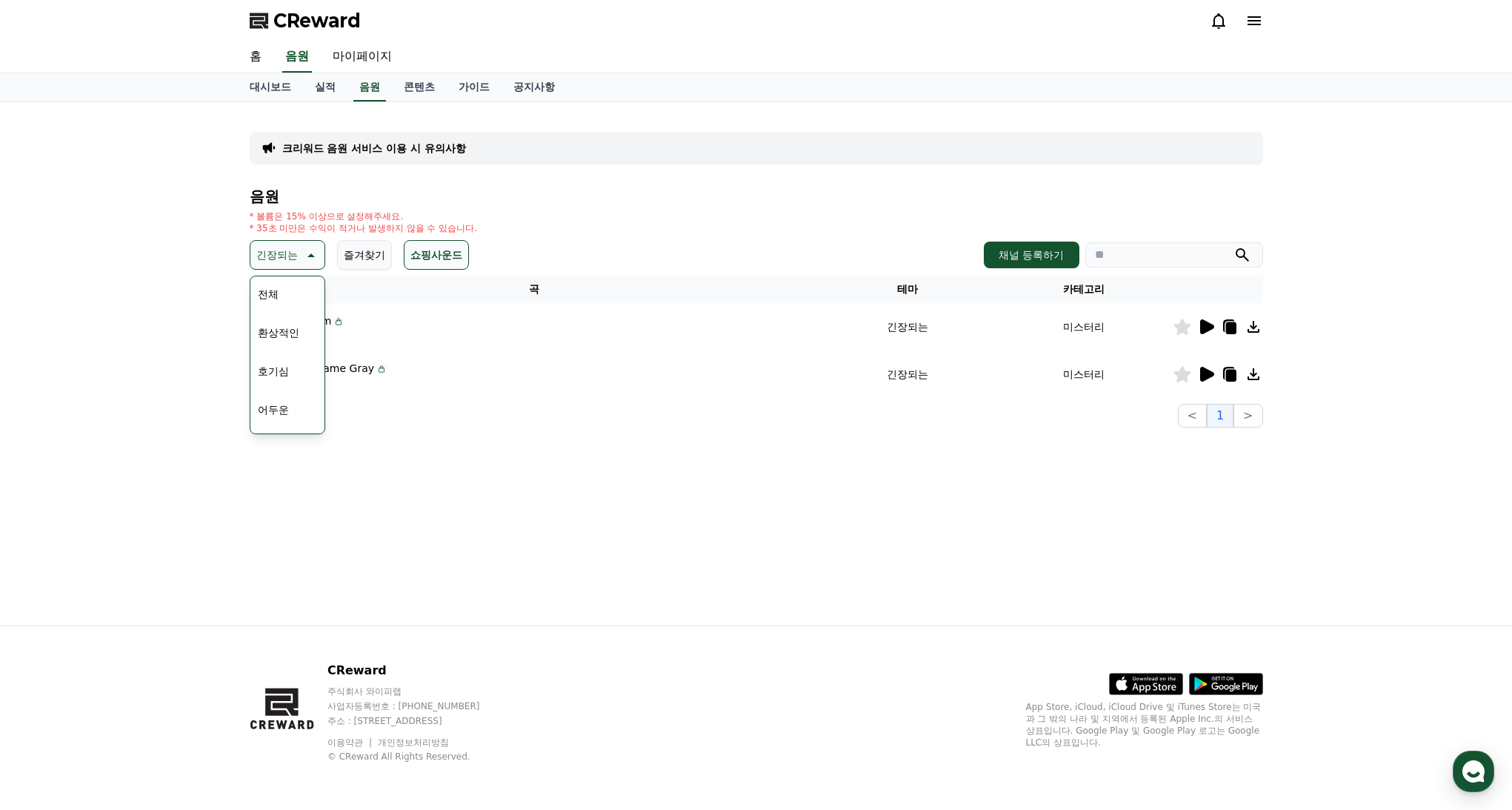
click at [686, 150] on div "크리워드 음원 서비스 이용 시 유의사항" at bounding box center [757, 148] width 1014 height 32
